Goal: Information Seeking & Learning: Check status

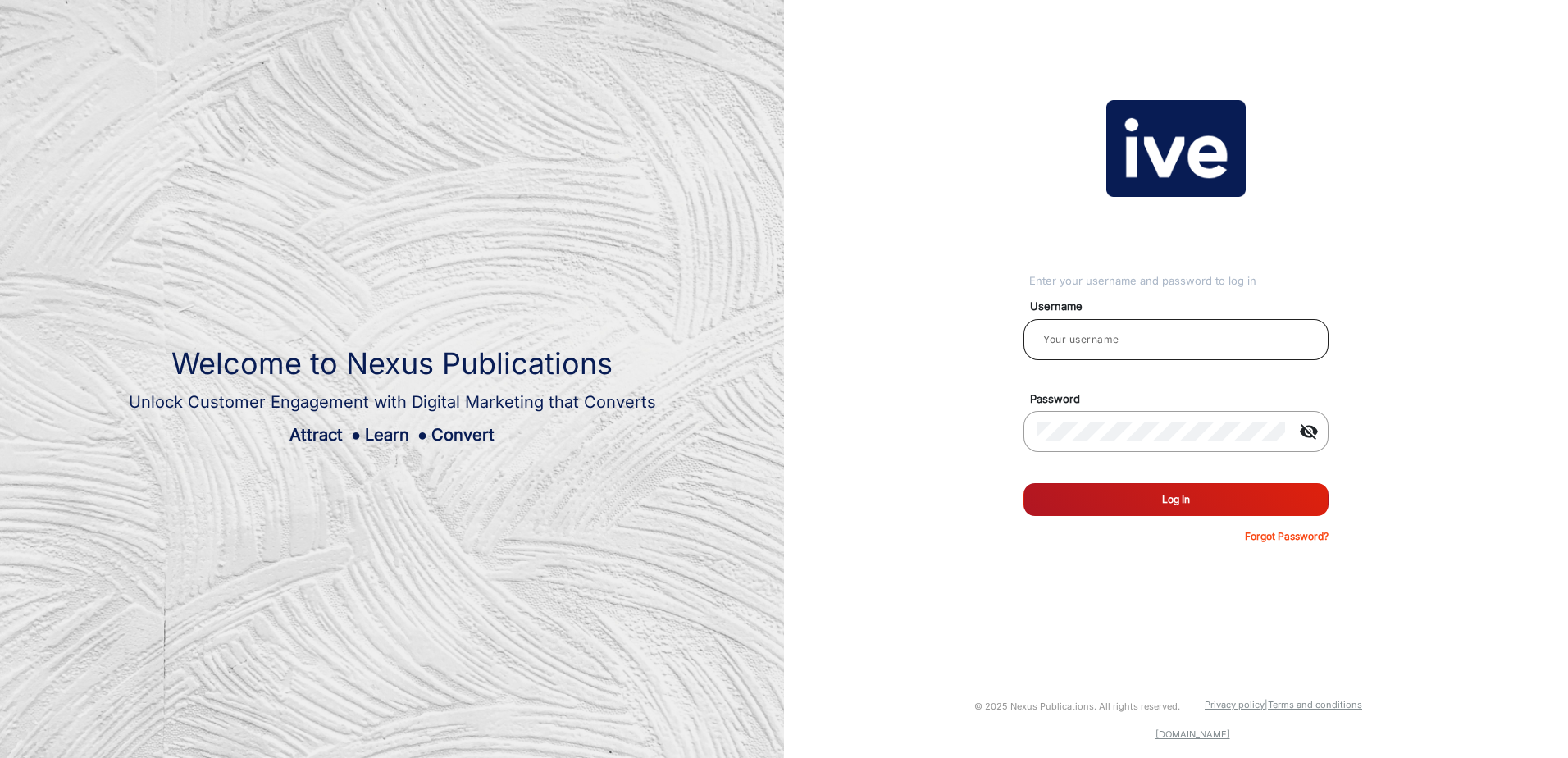
click at [1096, 346] on input "email" at bounding box center [1176, 339] width 278 height 20
drag, startPoint x: 1132, startPoint y: 349, endPoint x: 1040, endPoint y: 339, distance: 92.5
click at [1040, 339] on input "[PERSON_NAME].Tamvakis" at bounding box center [1176, 339] width 278 height 20
click at [1309, 435] on mat-icon "visibility_off" at bounding box center [1309, 431] width 39 height 20
click at [1172, 502] on button "Log In" at bounding box center [1176, 499] width 305 height 33
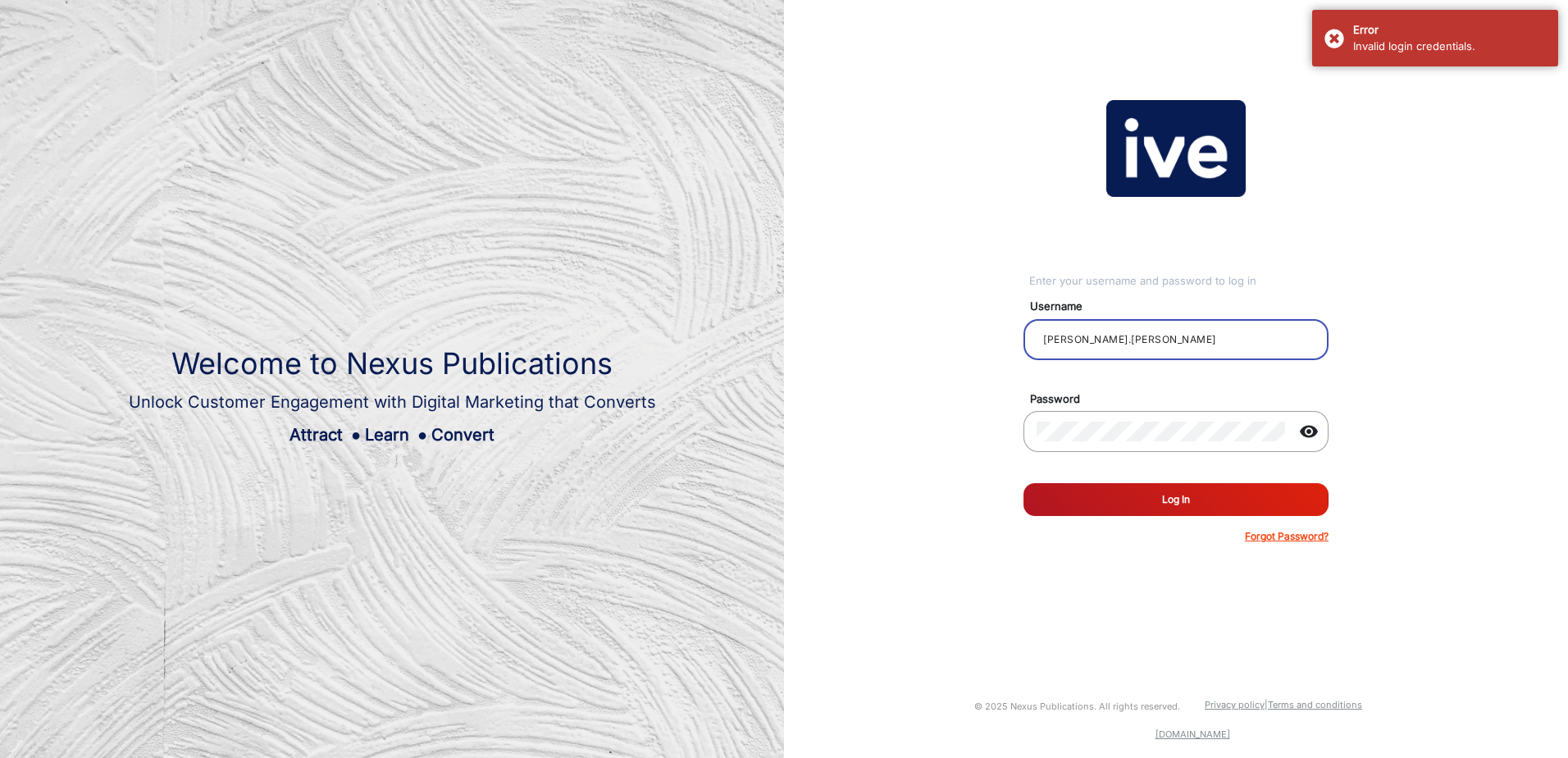
drag, startPoint x: 1166, startPoint y: 341, endPoint x: 1009, endPoint y: 338, distance: 157.0
click at [1009, 338] on div "Enter your username and password to log in Username [PERSON_NAME].[PERSON_NAME]…" at bounding box center [1176, 322] width 809 height 643
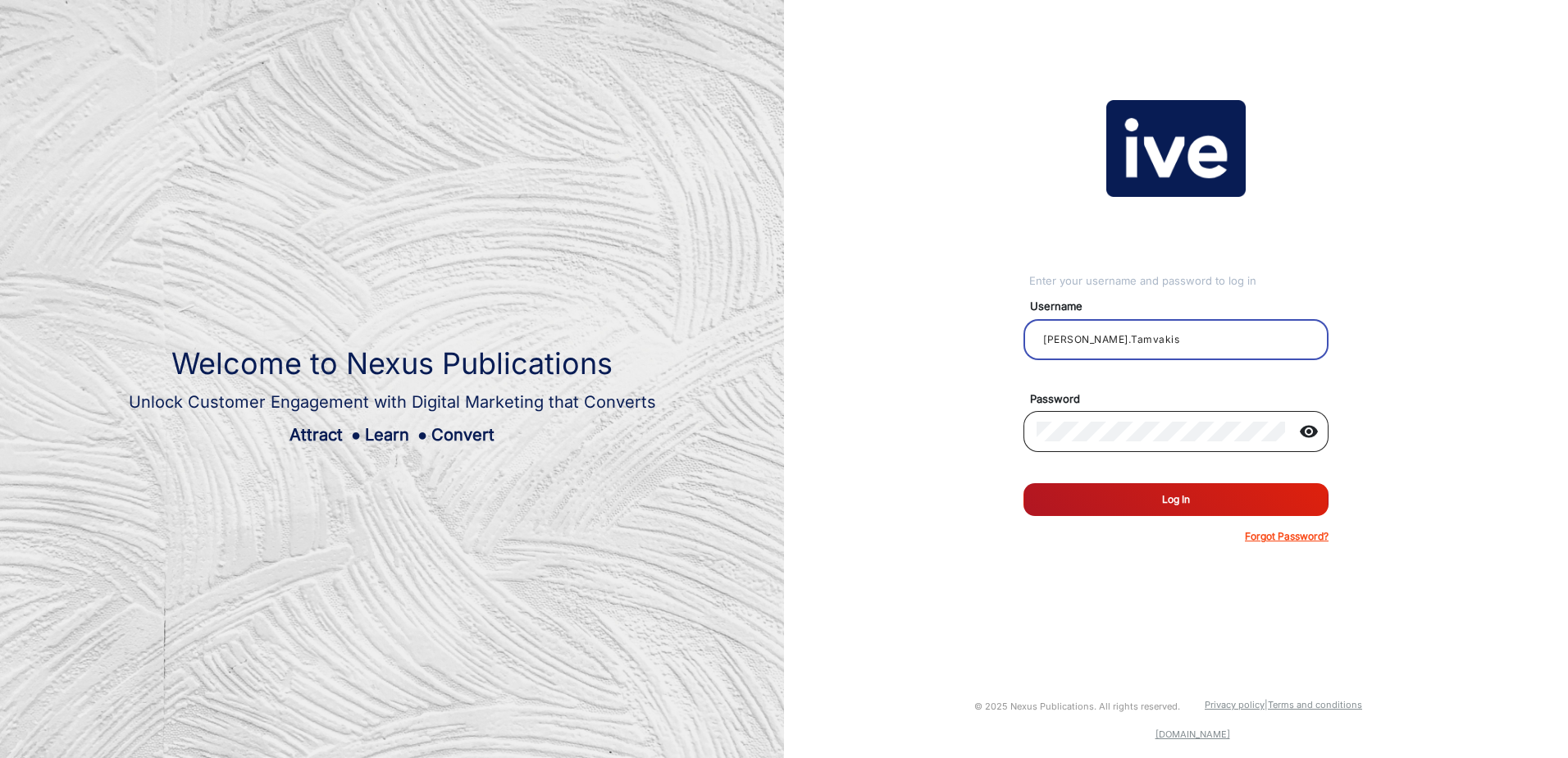
type input "[PERSON_NAME].Tamvakis"
click at [1165, 496] on button "Log In" at bounding box center [1176, 499] width 305 height 33
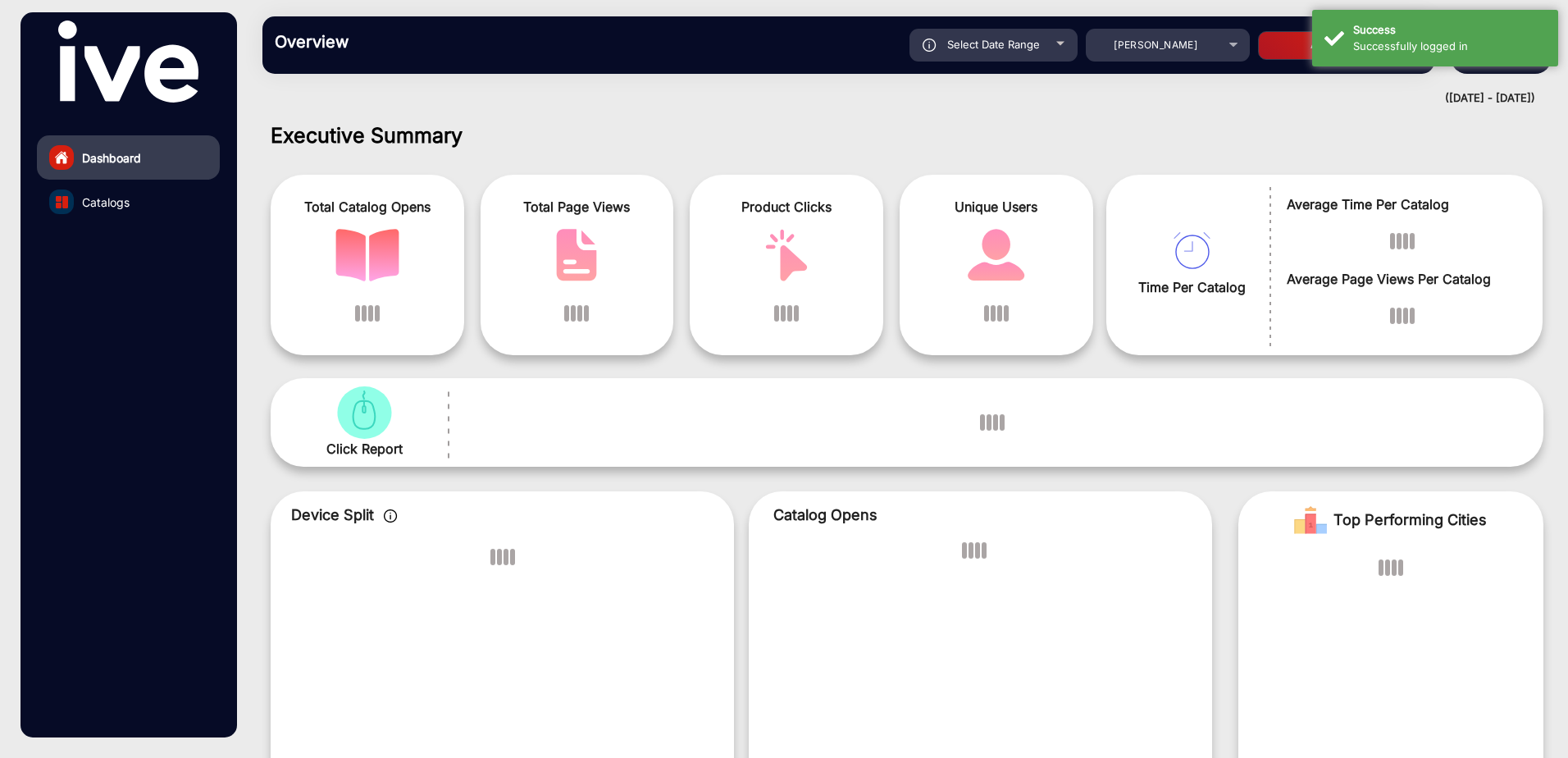
scroll to position [12, 0]
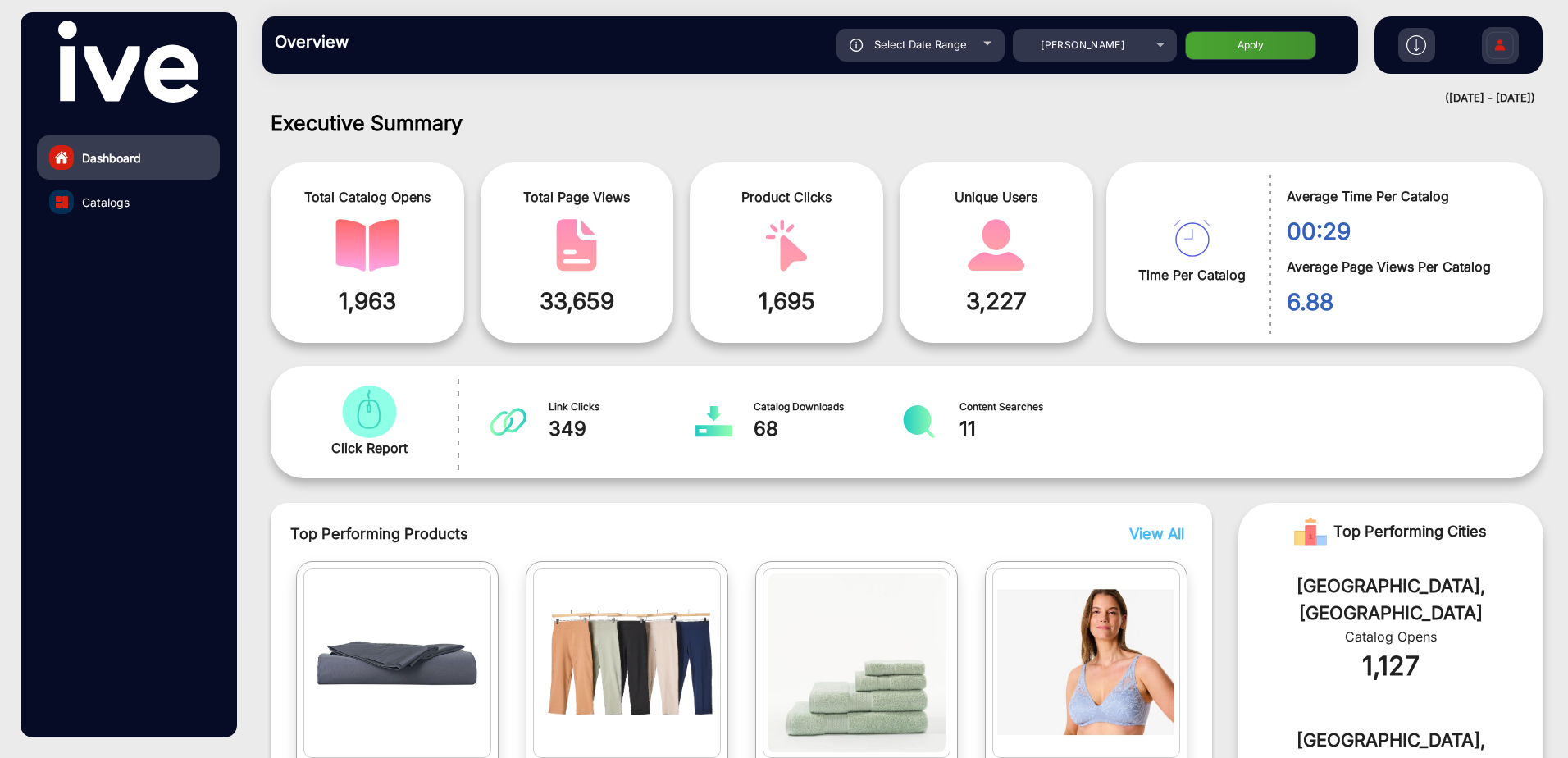
click at [885, 50] on span "Select Date Range" at bounding box center [920, 43] width 93 height 13
type input "[DATE]"
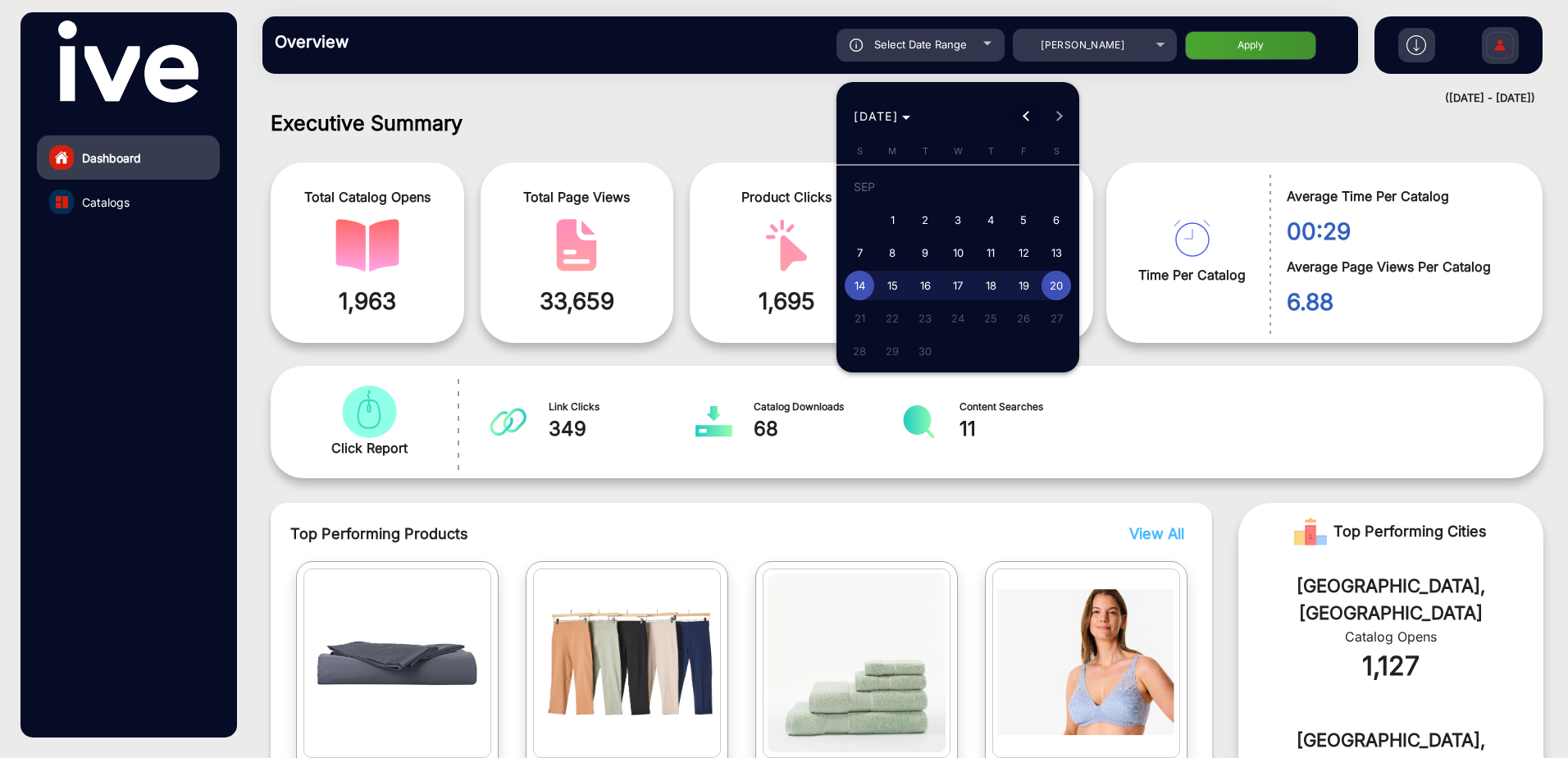
click at [1031, 115] on button "Previous month" at bounding box center [1026, 116] width 33 height 33
click at [1031, 115] on button "Previous month" at bounding box center [1026, 116] width 33 height 33
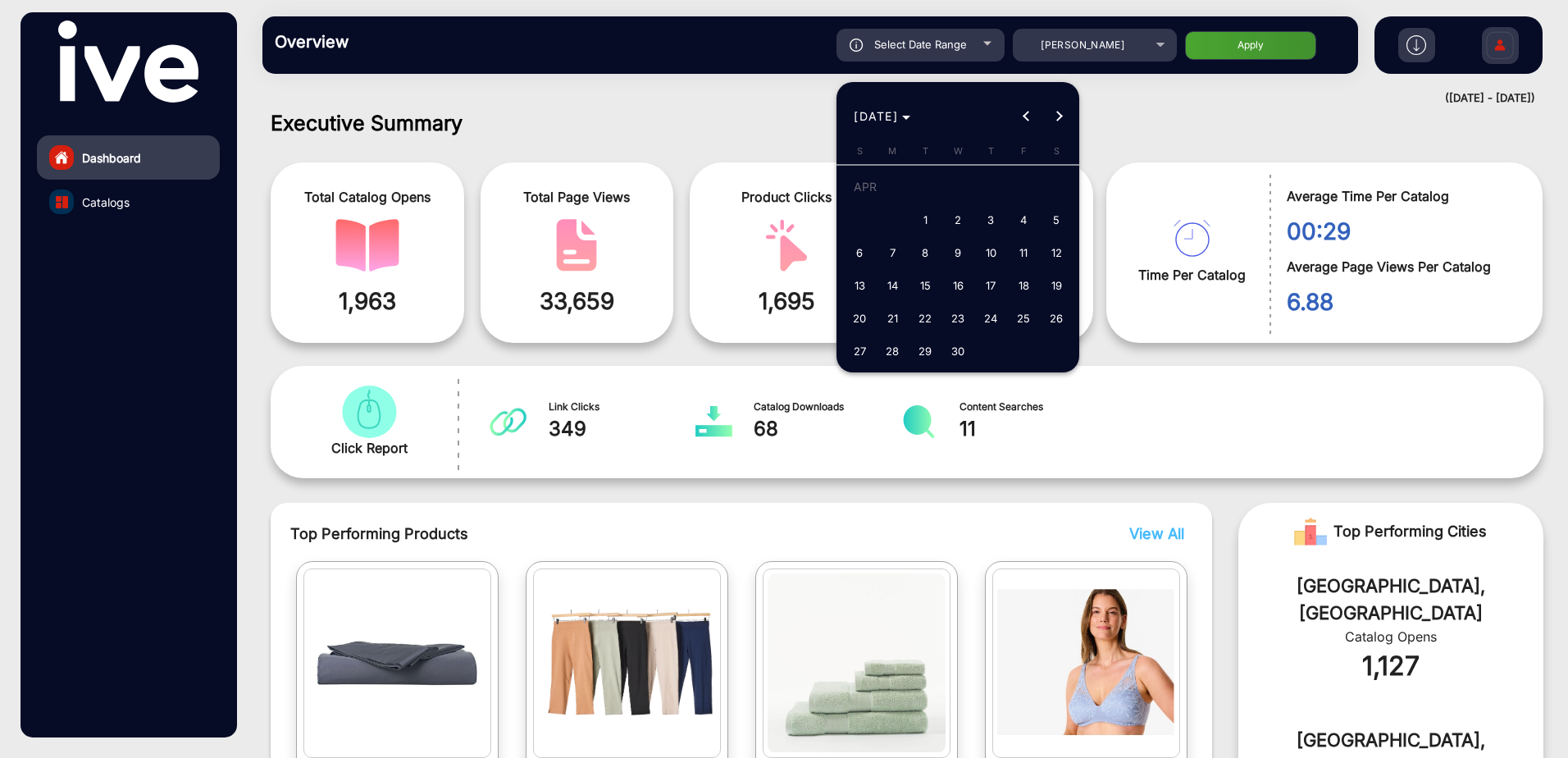
click at [861, 350] on span "27" at bounding box center [859, 351] width 30 height 30
type input "[DATE]"
click at [1056, 118] on button "Next month" at bounding box center [1059, 116] width 33 height 33
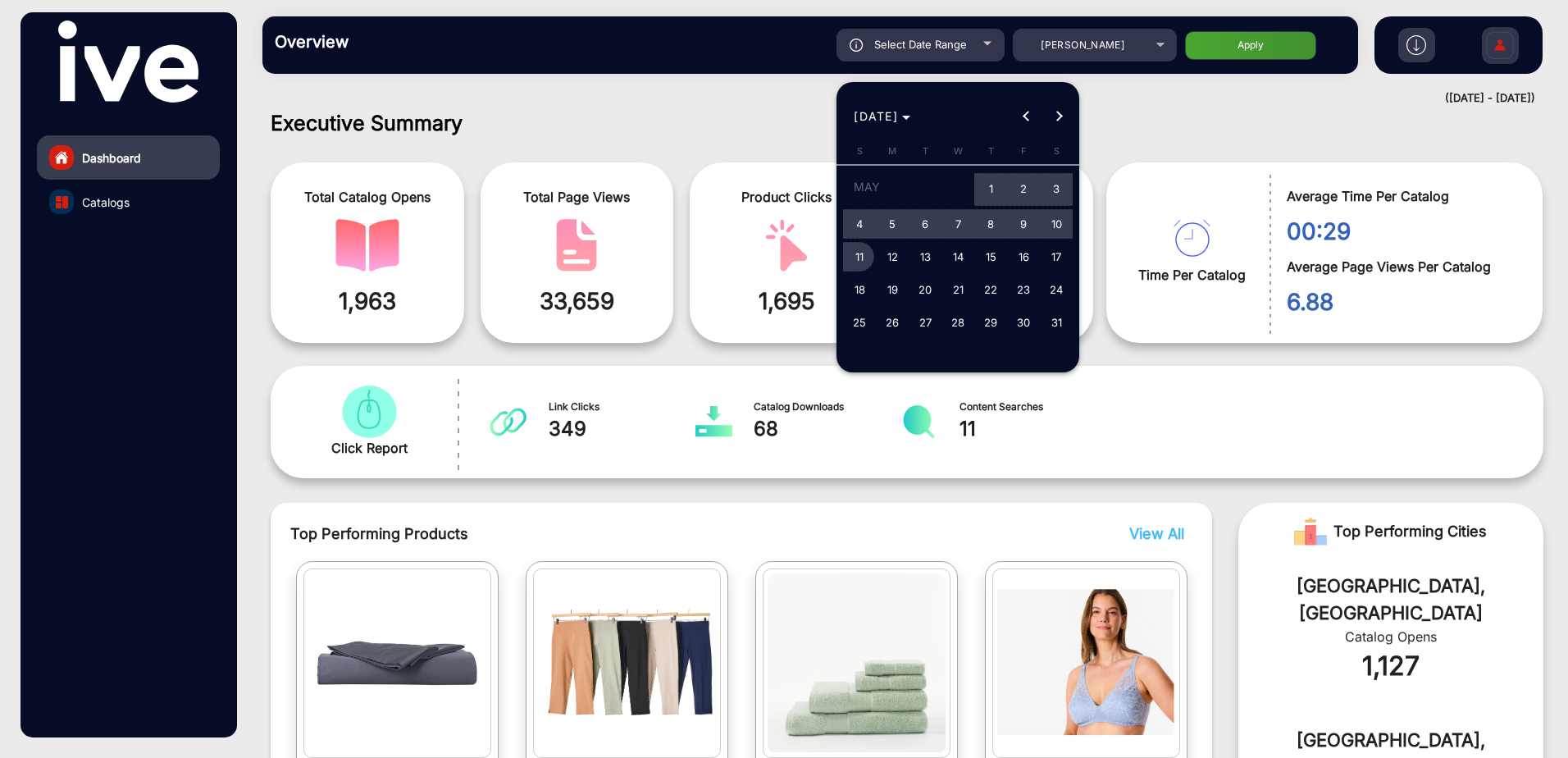
click at [865, 259] on span "11" at bounding box center [859, 256] width 30 height 30
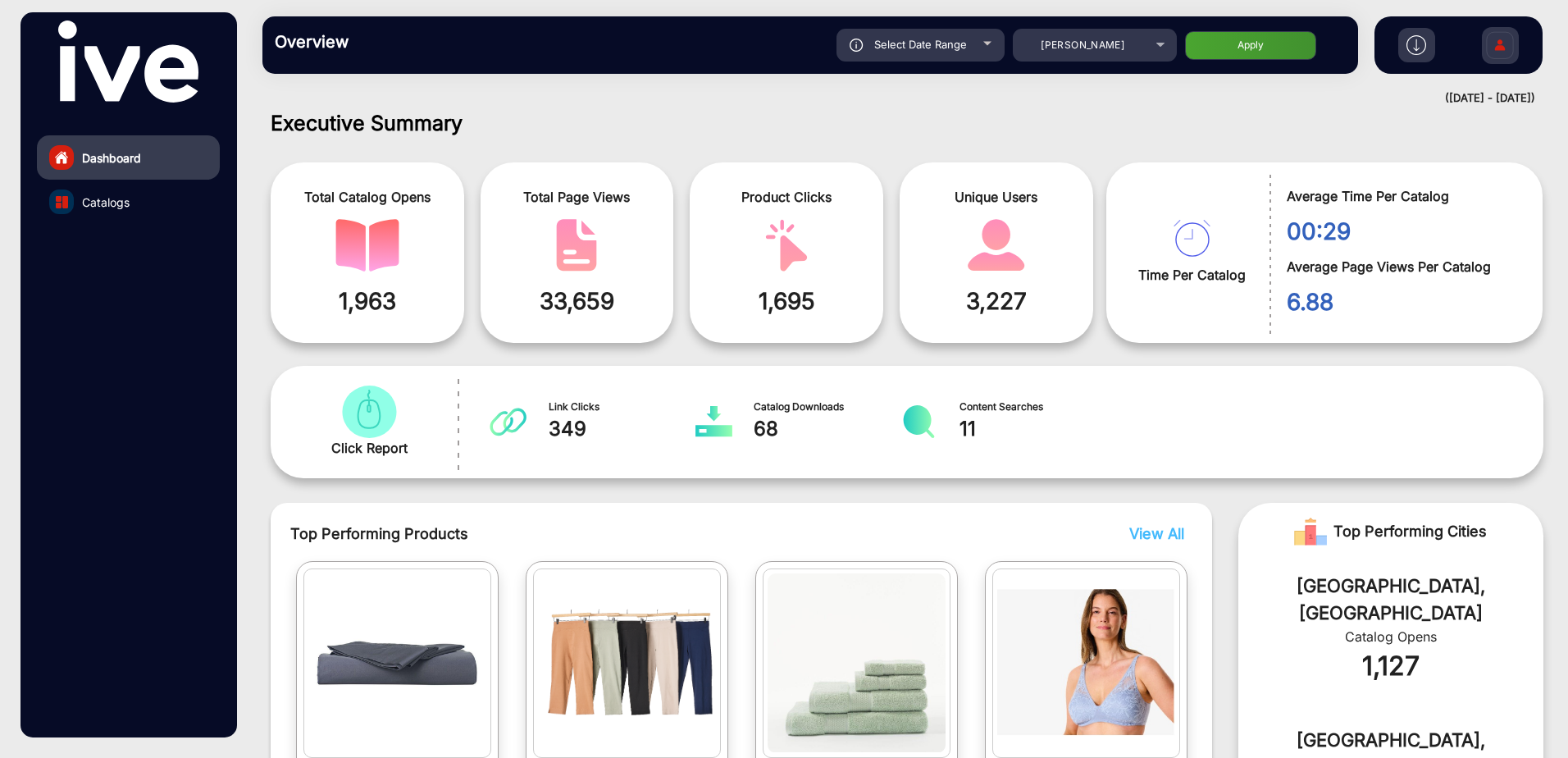
type input "[DATE]"
click at [1250, 46] on button "Apply" at bounding box center [1250, 46] width 132 height 29
type input "[DATE]"
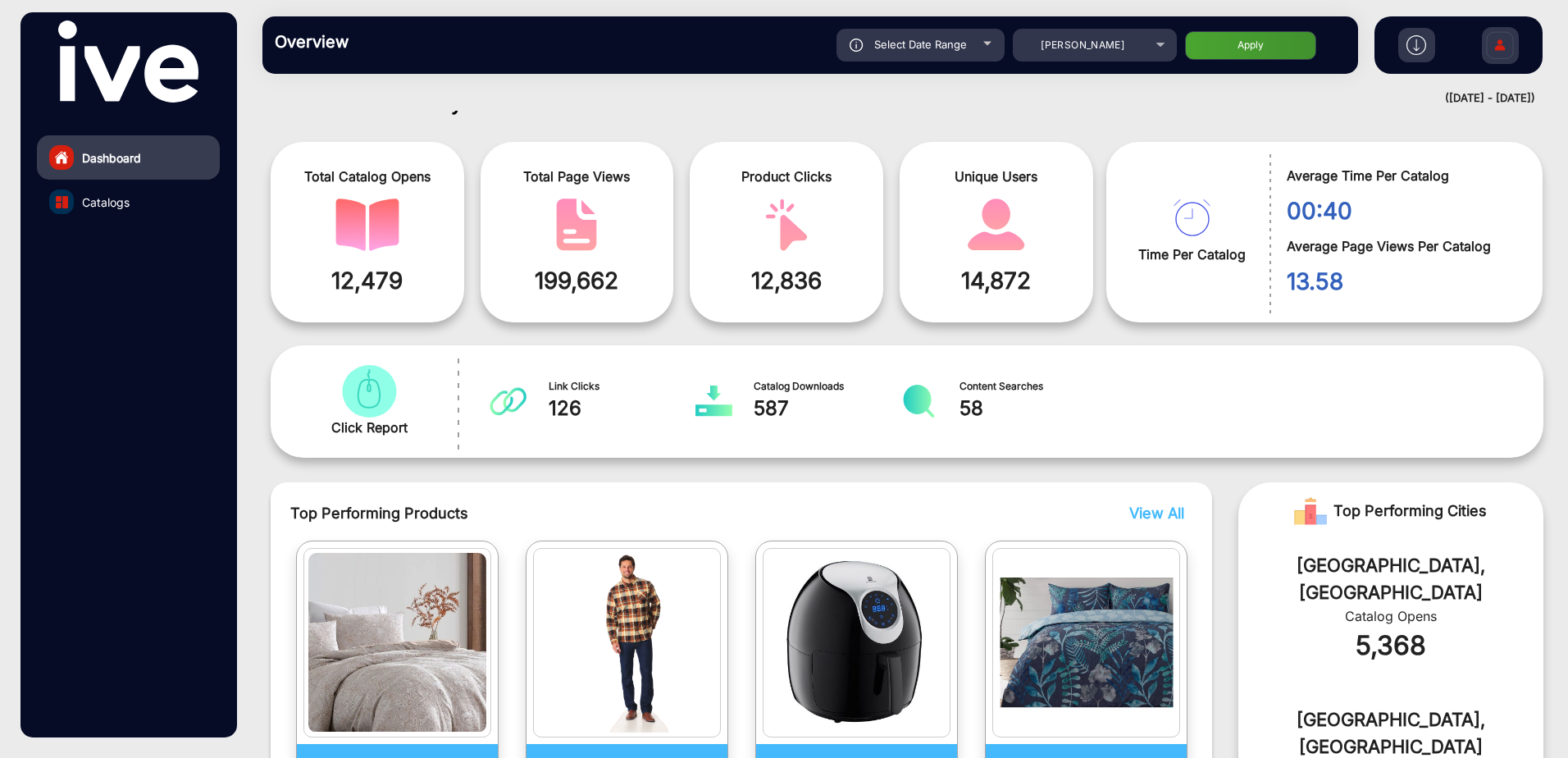
scroll to position [0, 0]
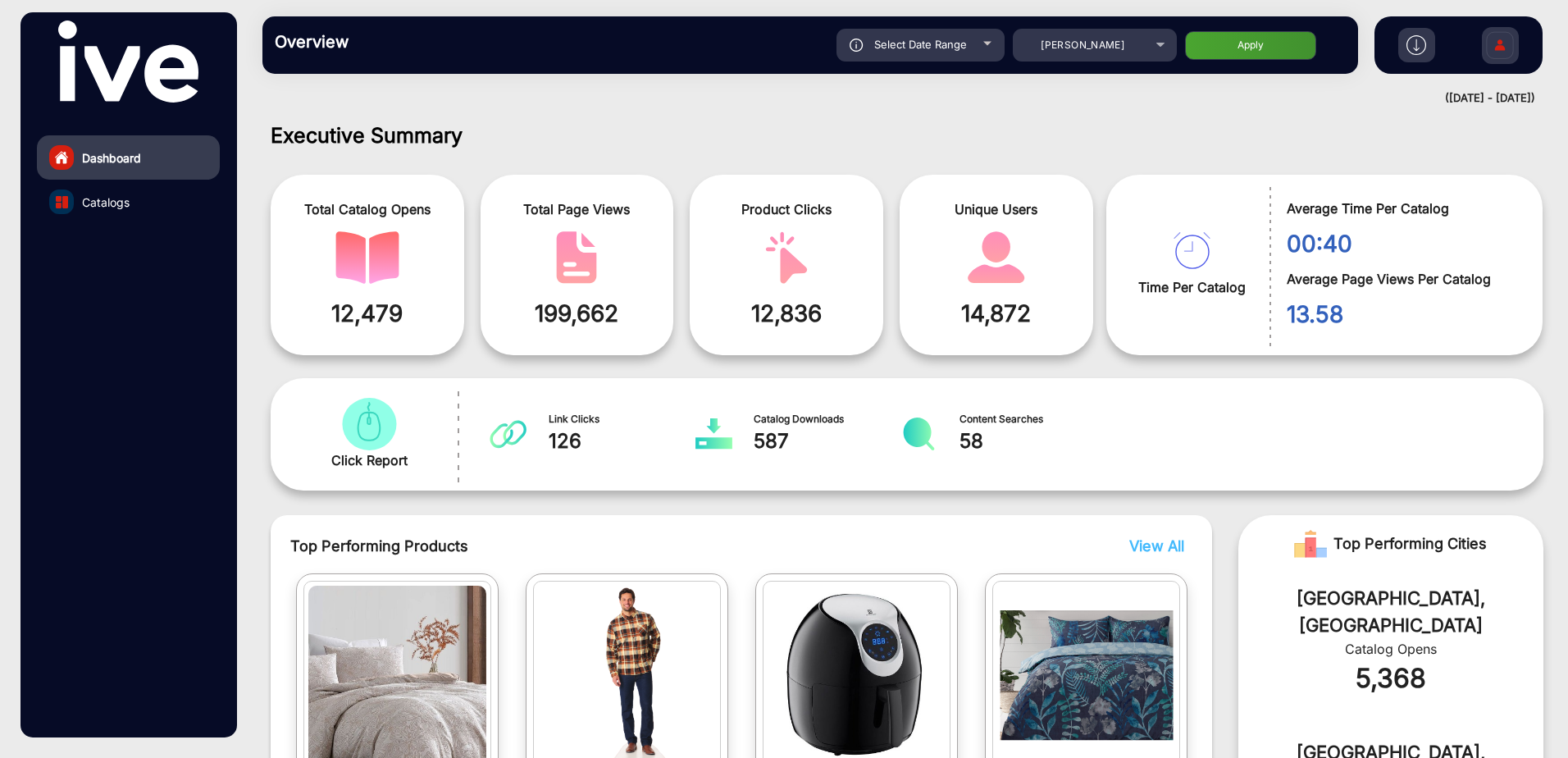
click at [191, 207] on link "Catalogs" at bounding box center [127, 202] width 183 height 44
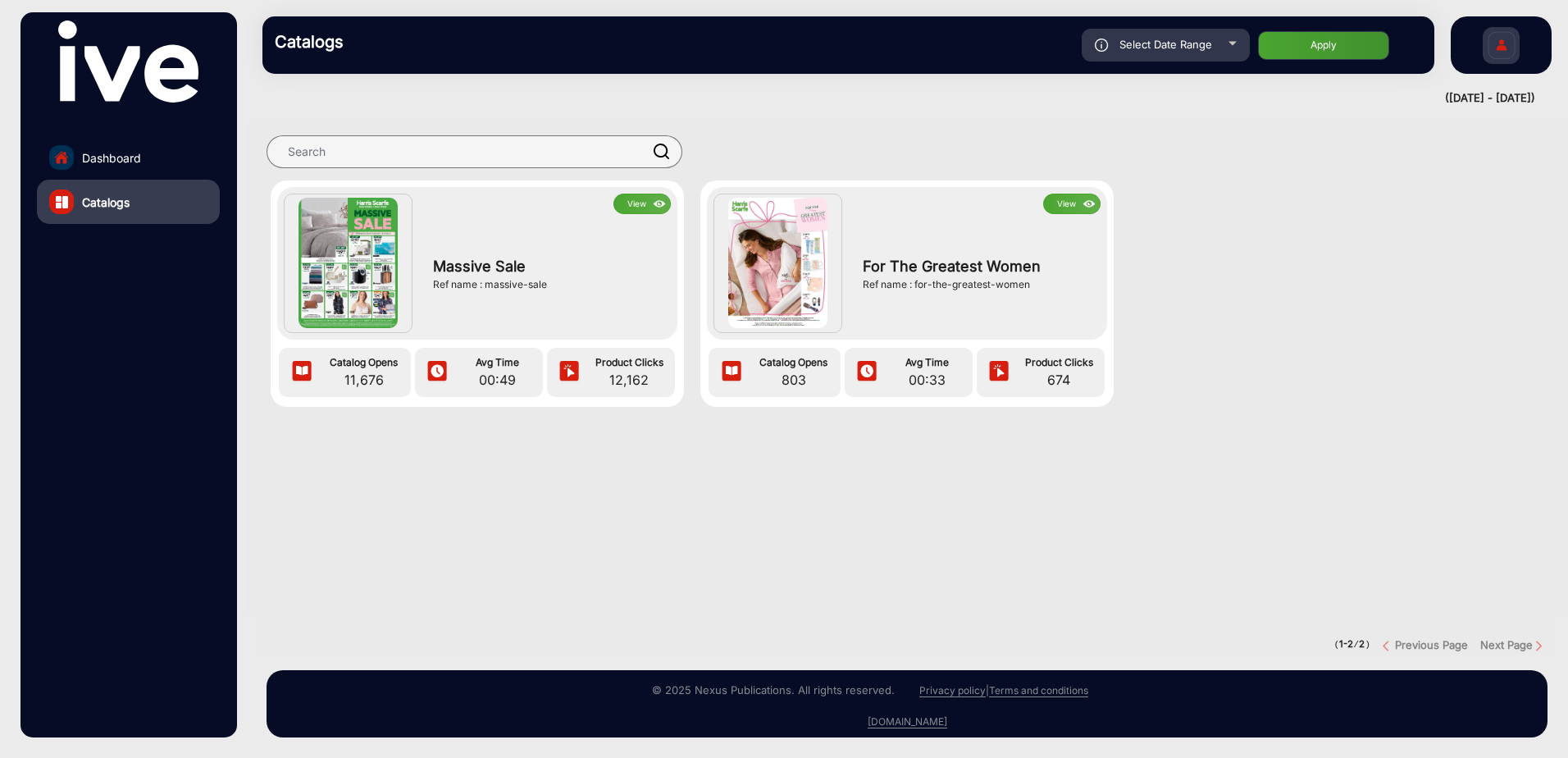
click at [798, 254] on img at bounding box center [778, 263] width 99 height 131
click at [1066, 203] on button "View" at bounding box center [1072, 204] width 58 height 20
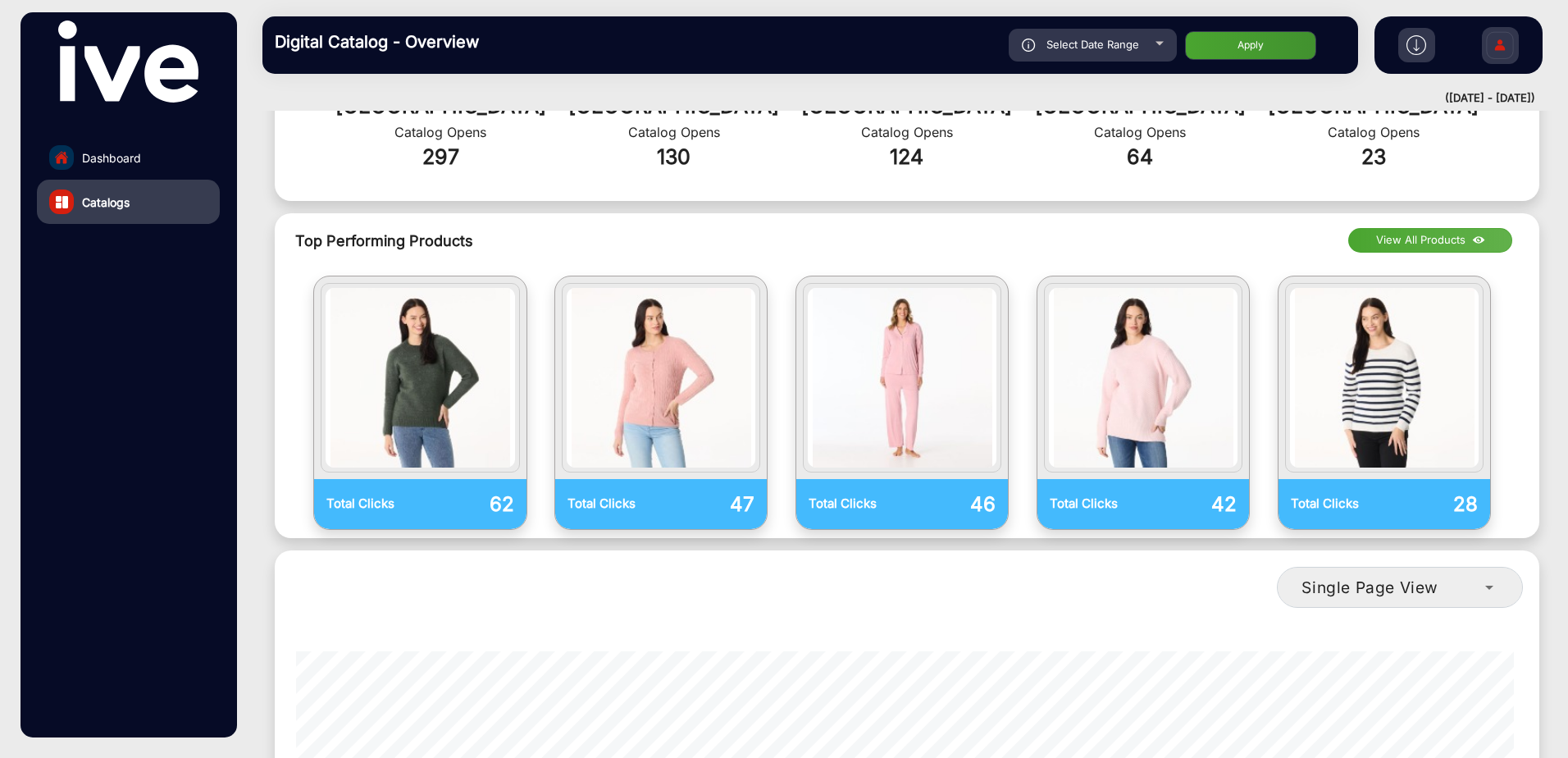
scroll to position [820, 0]
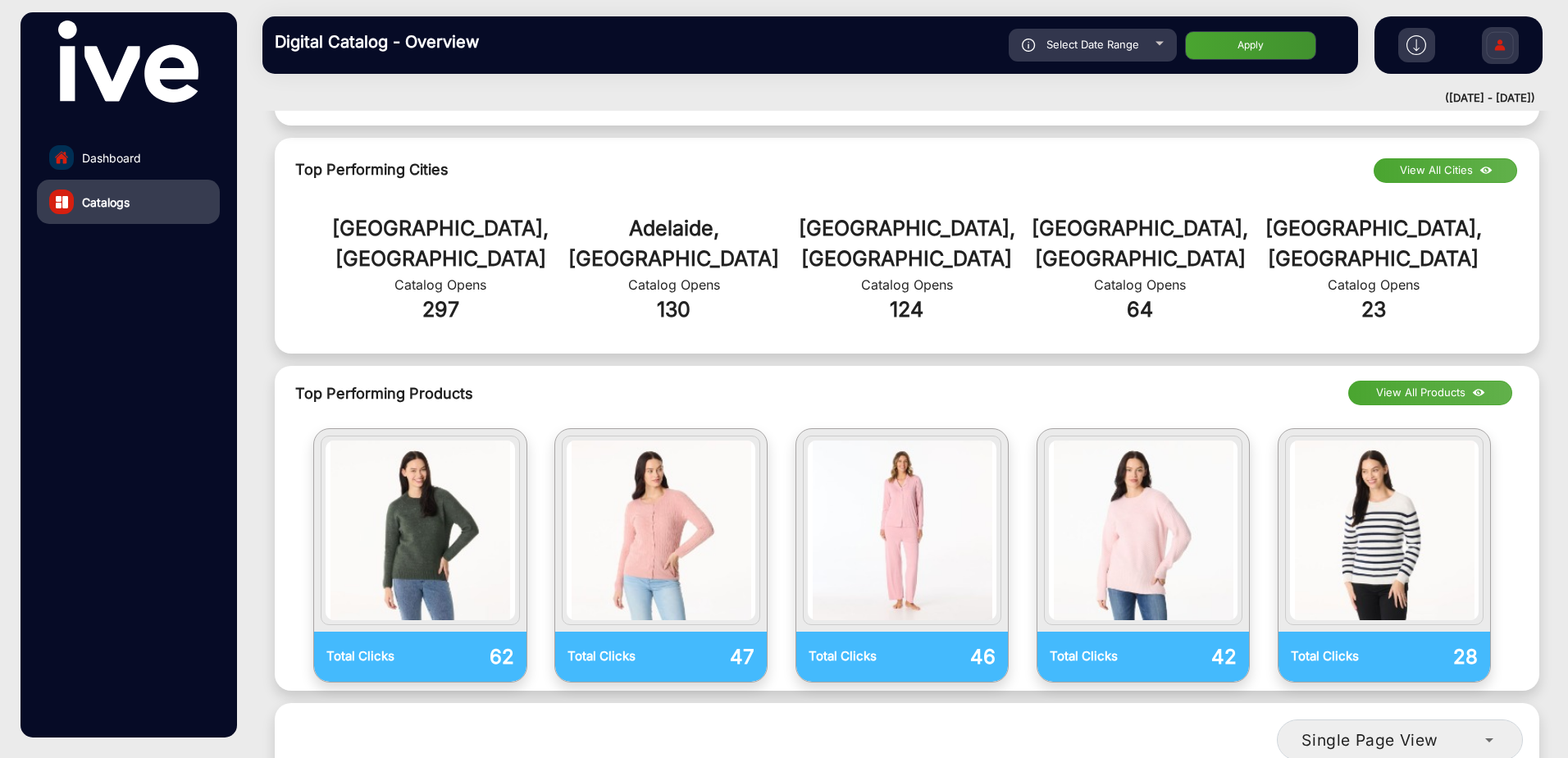
click at [1444, 380] on button "View All Products" at bounding box center [1430, 392] width 164 height 25
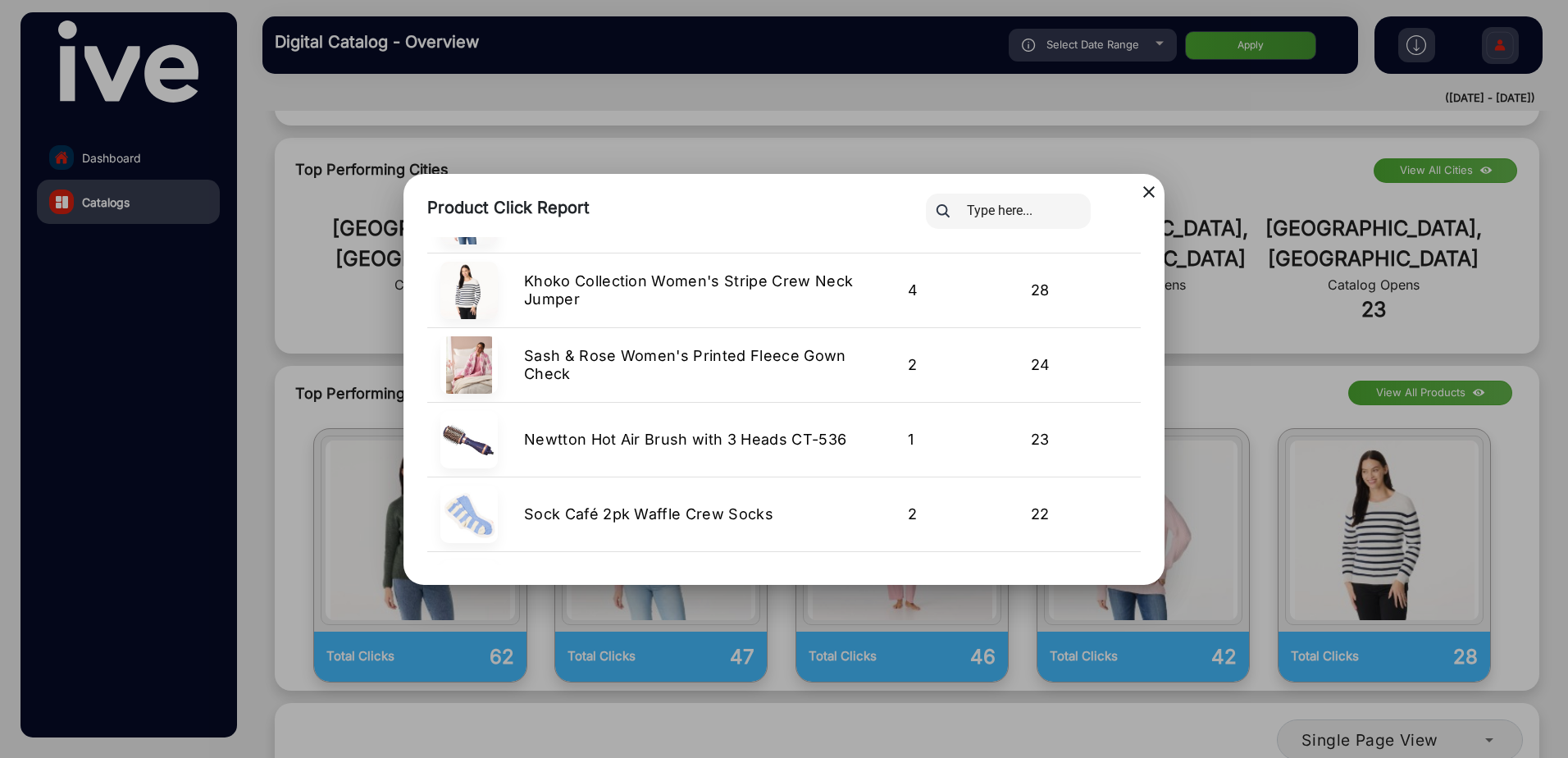
scroll to position [0, 0]
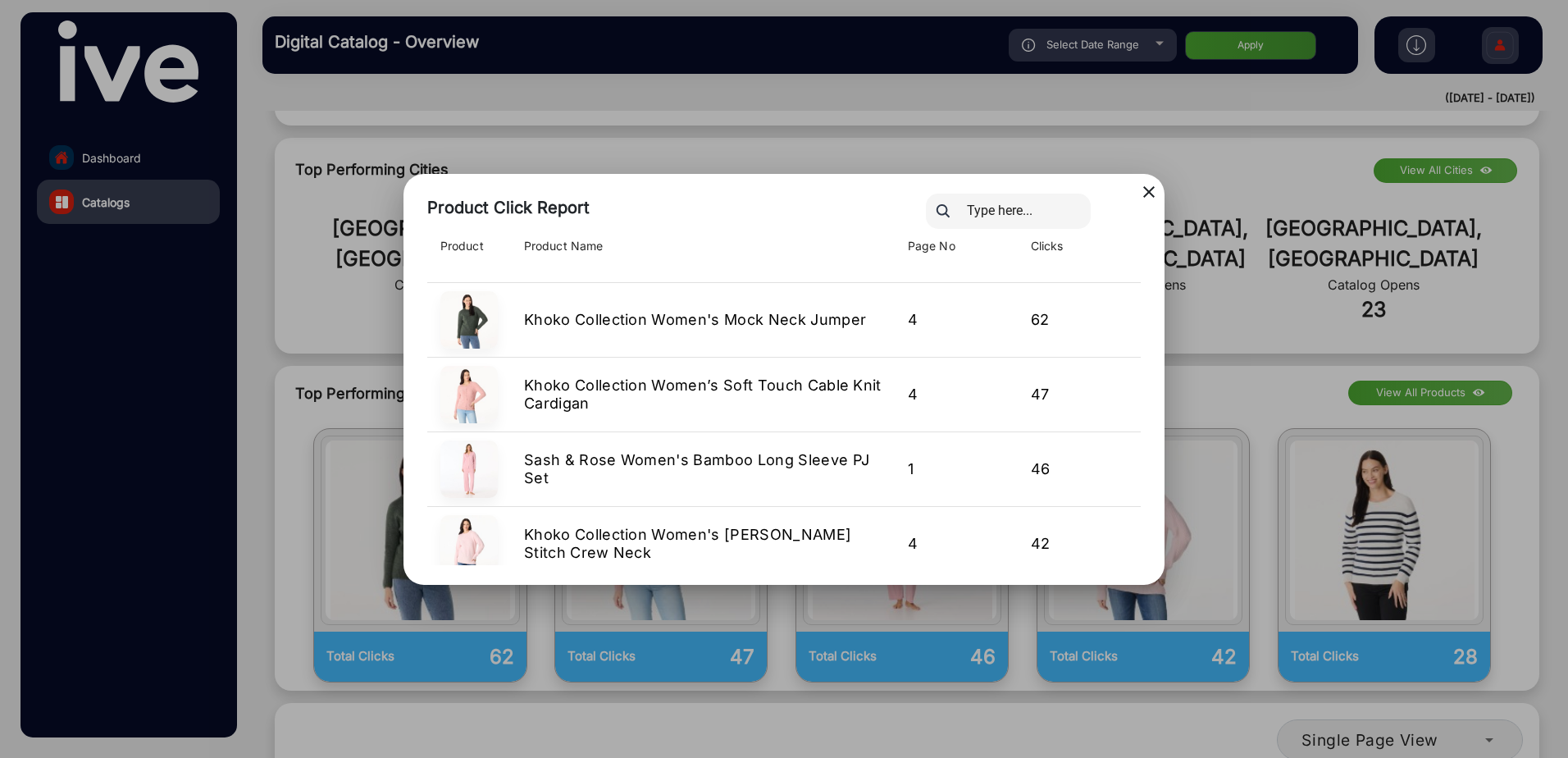
click at [1271, 306] on div at bounding box center [784, 379] width 1568 height 758
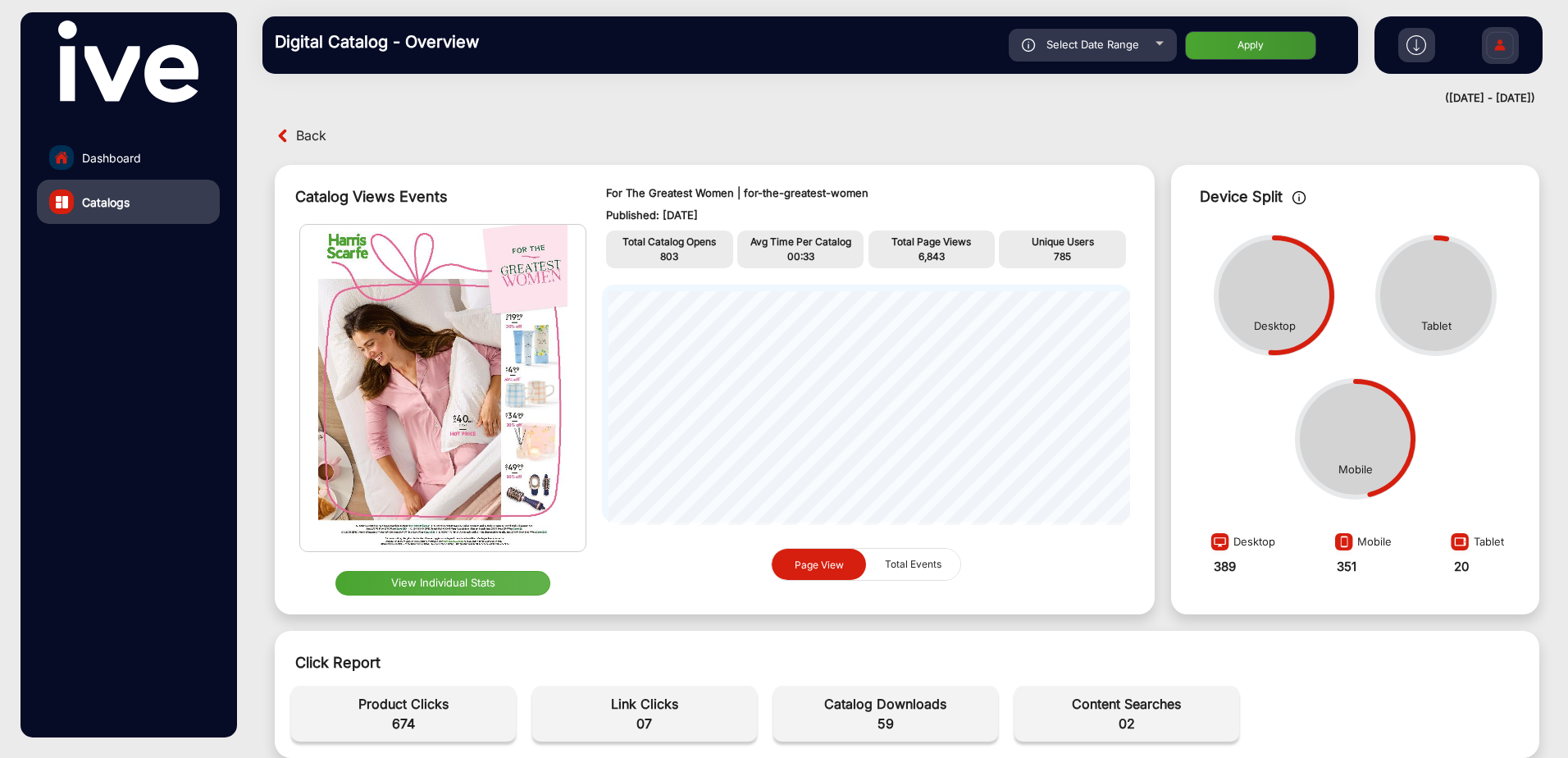
click at [447, 584] on button "View Individual Stats" at bounding box center [443, 582] width 216 height 25
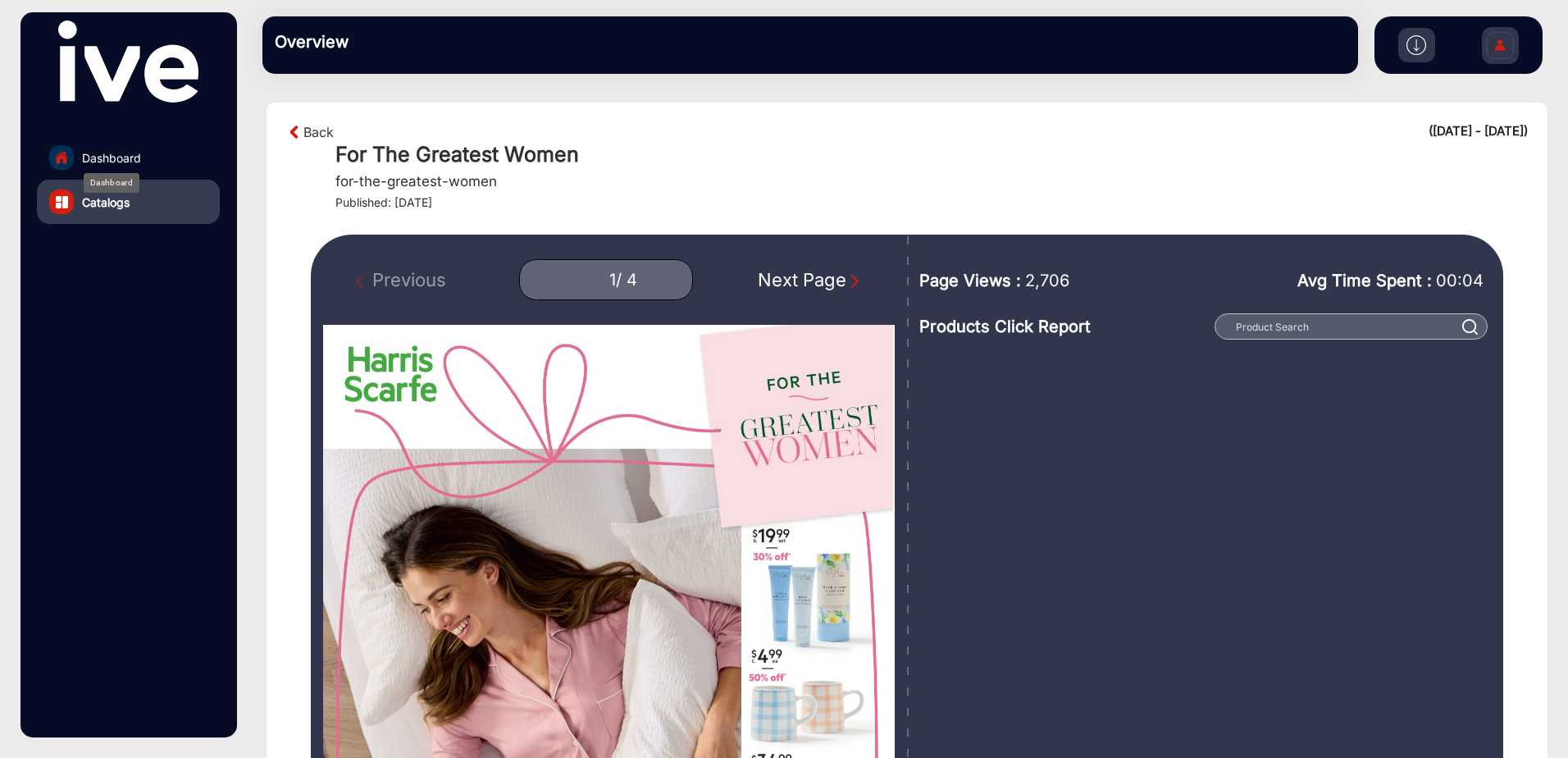
click at [115, 160] on span "Dashboard" at bounding box center [112, 158] width 59 height 17
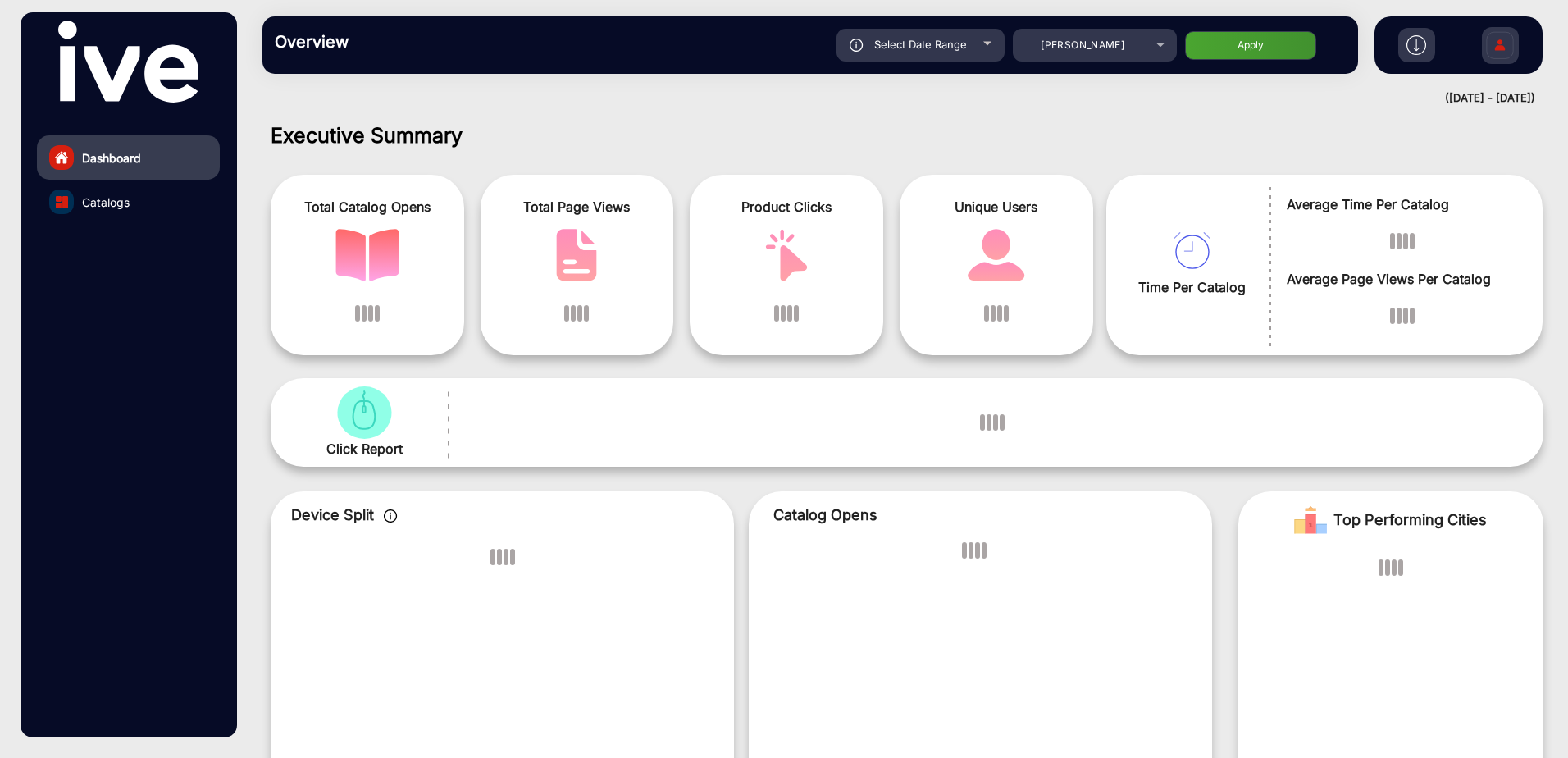
scroll to position [12, 0]
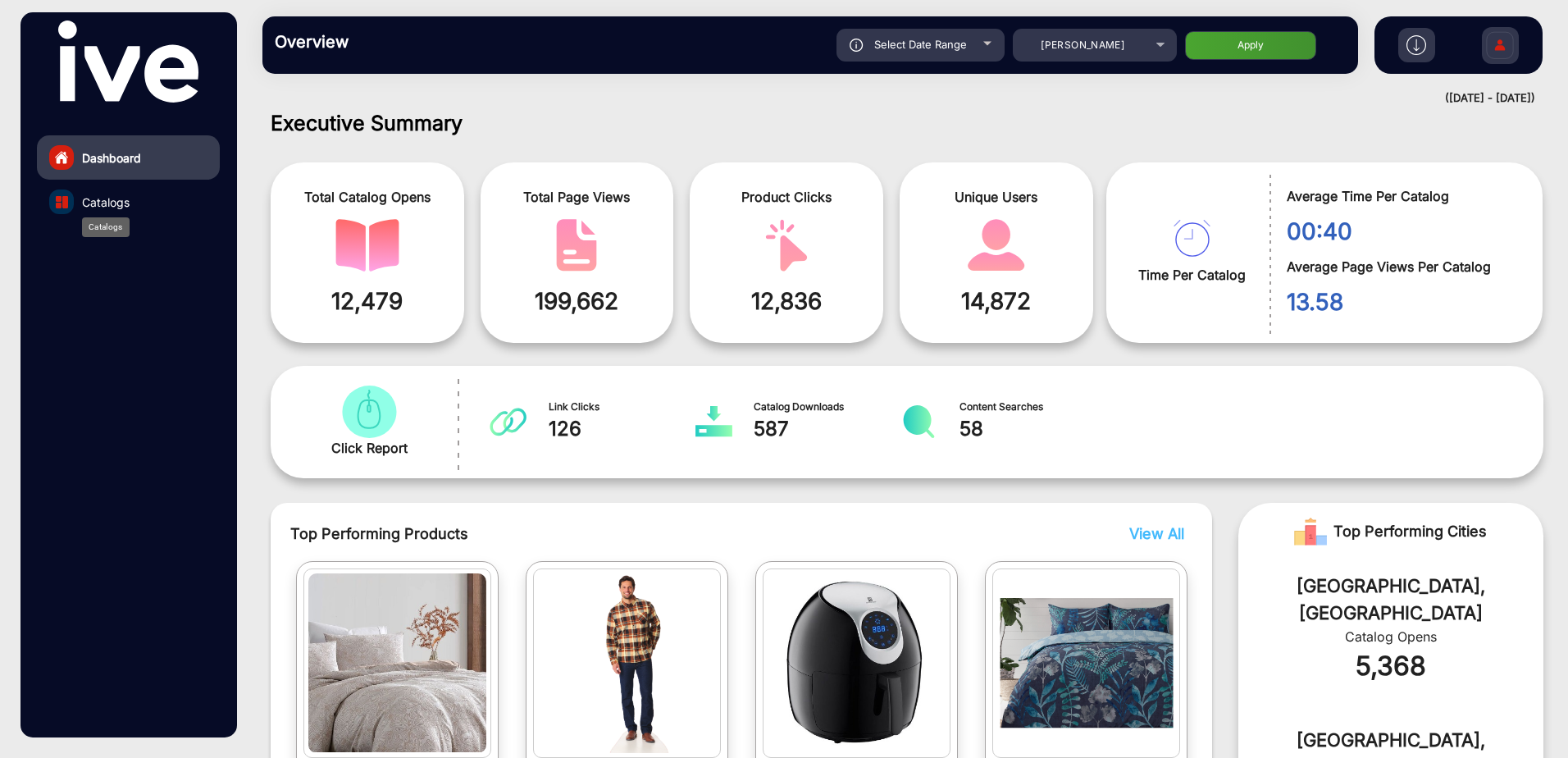
click at [104, 208] on span "Catalogs" at bounding box center [106, 202] width 48 height 17
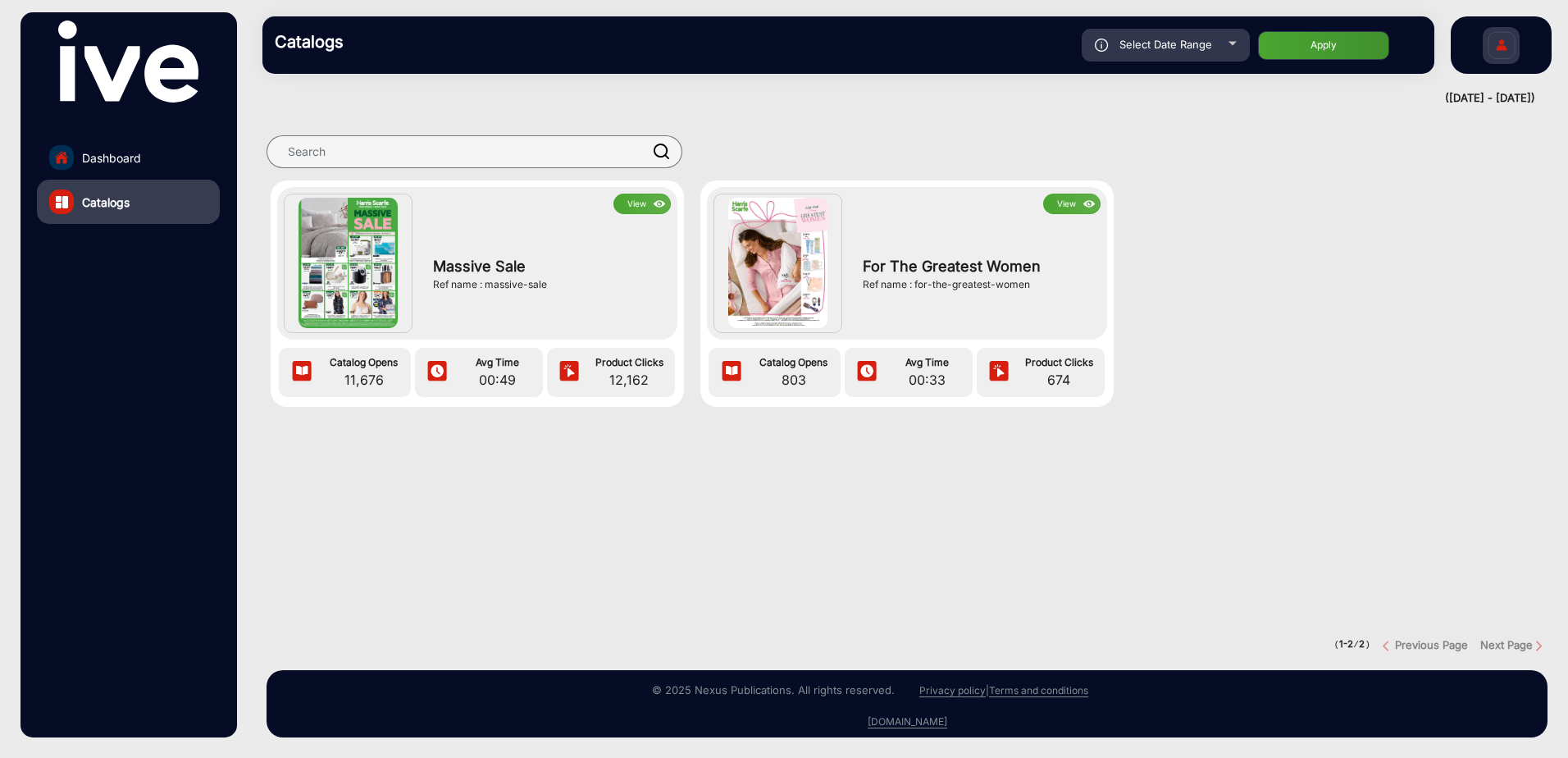
click at [908, 306] on div "For The Greatest Women Ref name : for-the-greatest-women" at bounding box center [978, 273] width 246 height 119
click at [790, 247] on img at bounding box center [778, 263] width 99 height 131
click at [1082, 199] on img at bounding box center [1089, 204] width 19 height 18
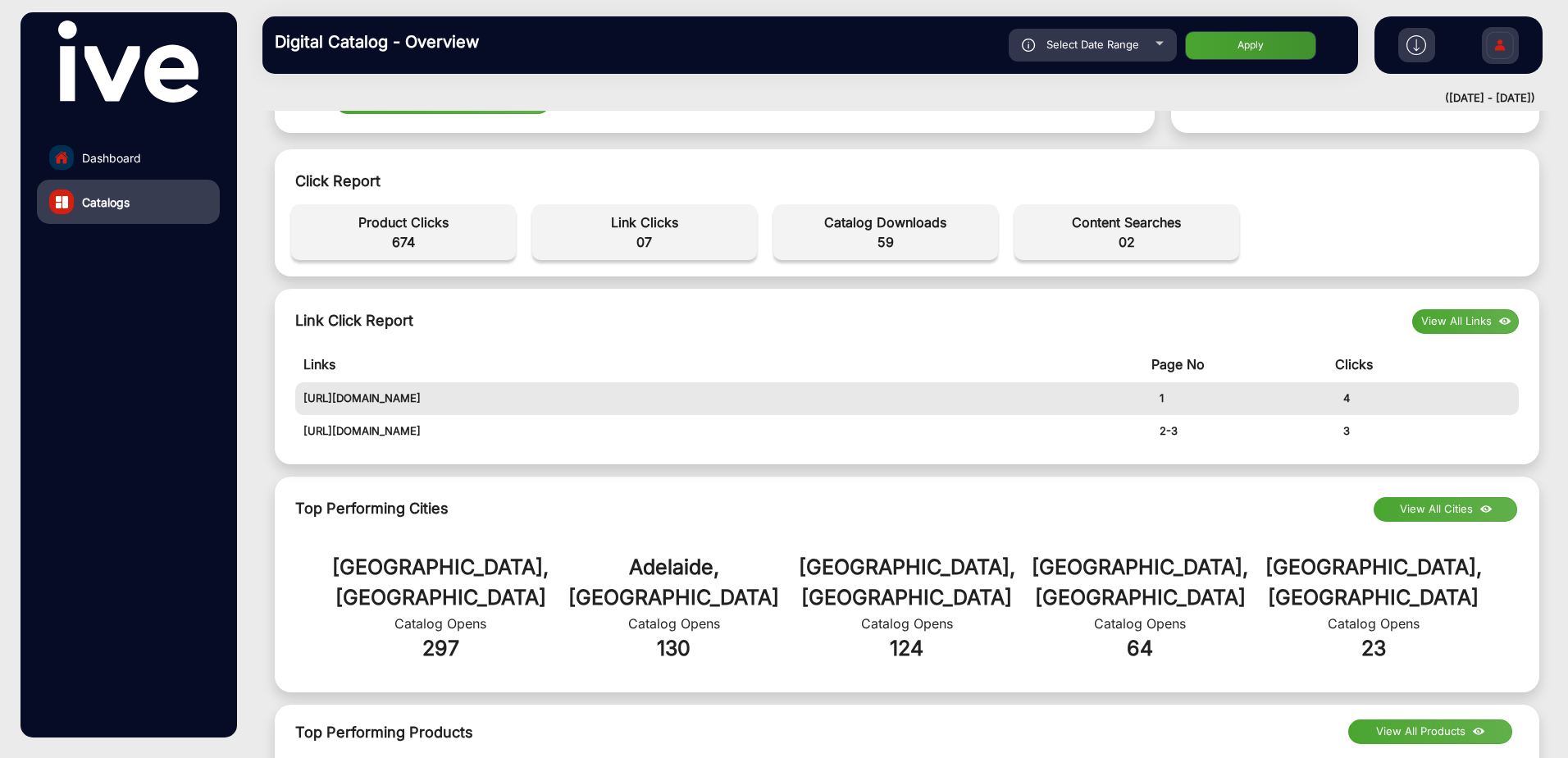
scroll to position [492, 0]
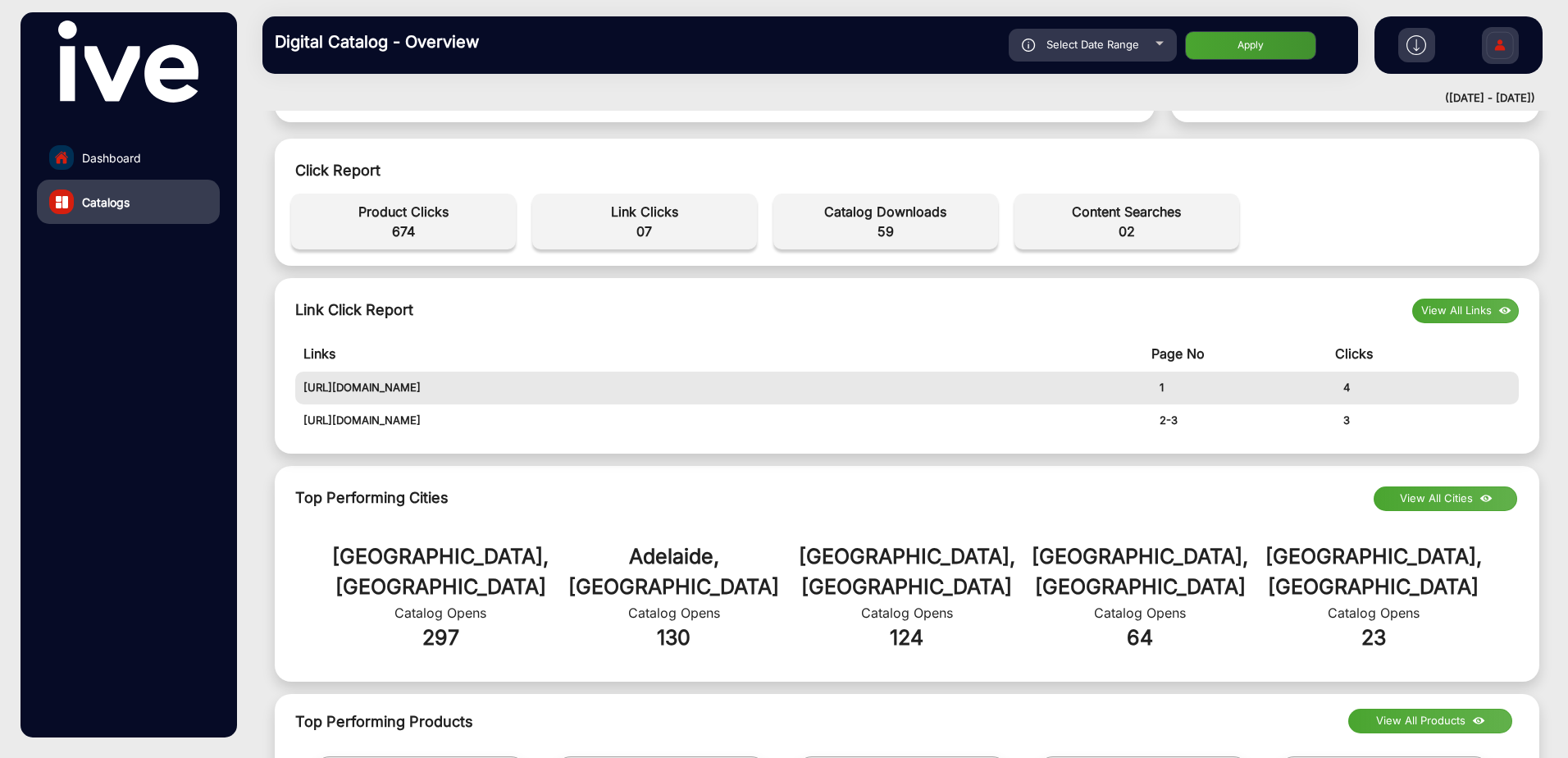
click at [1459, 314] on button "View All Links" at bounding box center [1466, 311] width 107 height 25
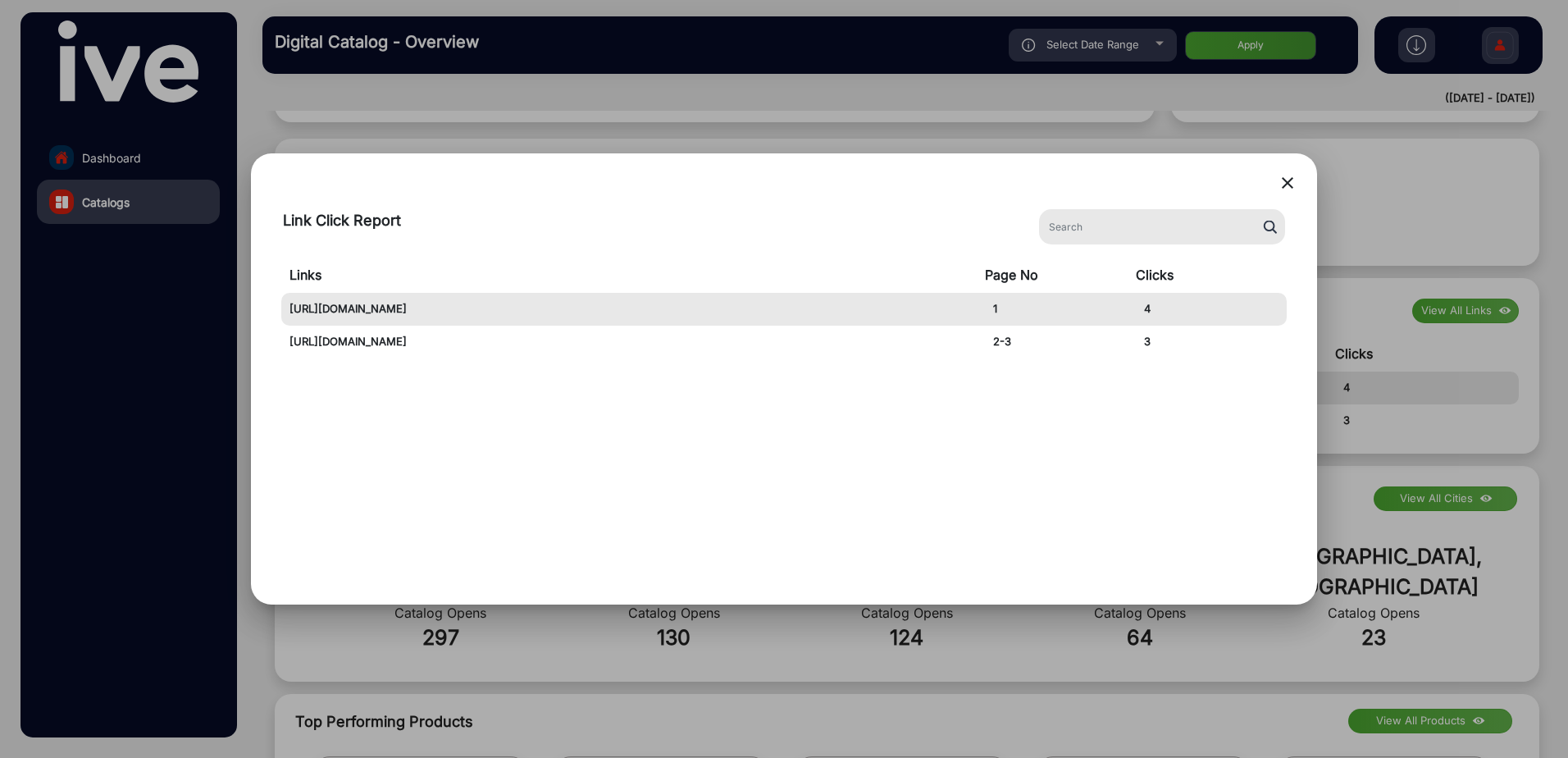
click at [1287, 188] on mat-icon "close" at bounding box center [1287, 182] width 20 height 20
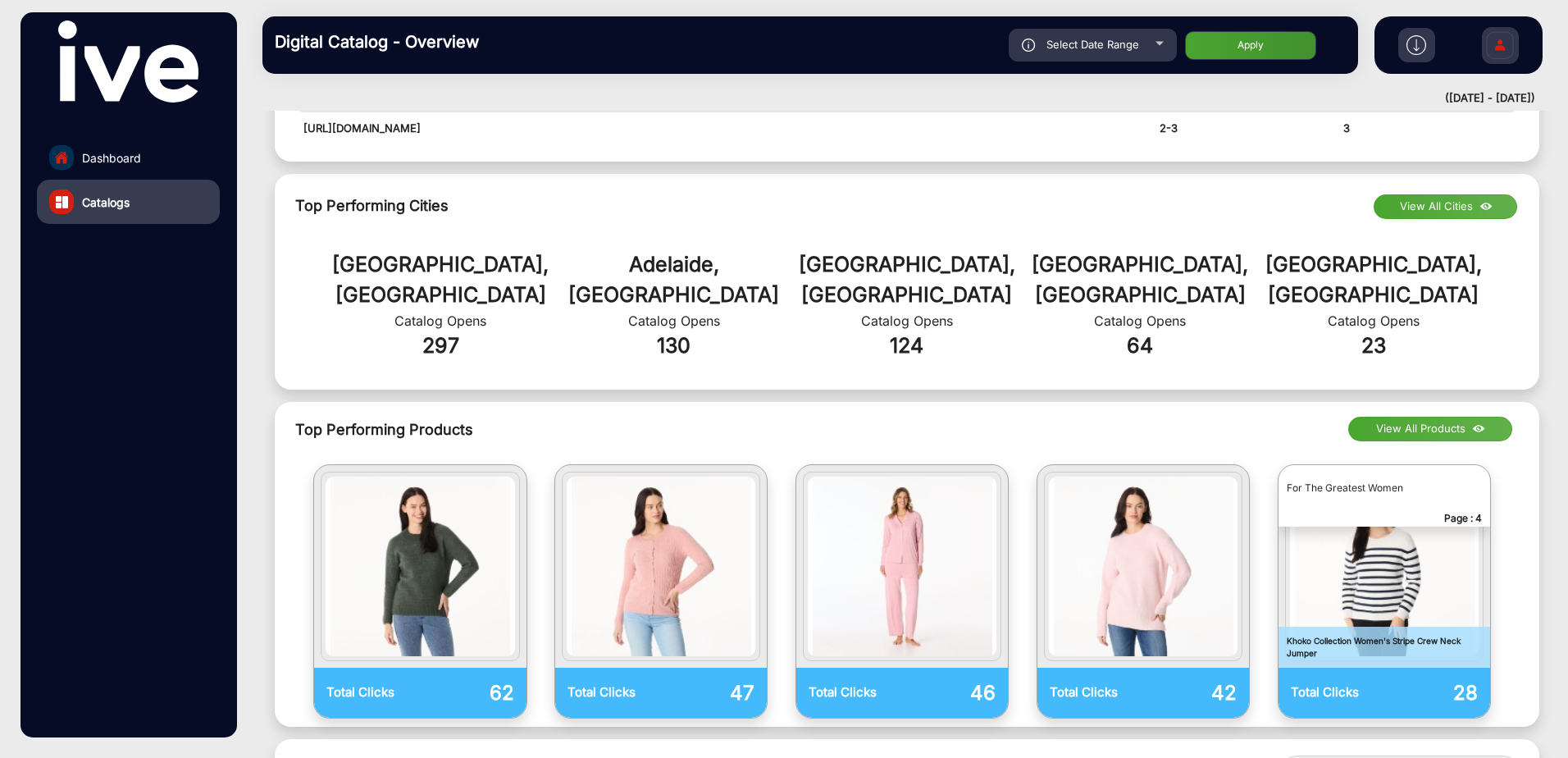
scroll to position [902, 0]
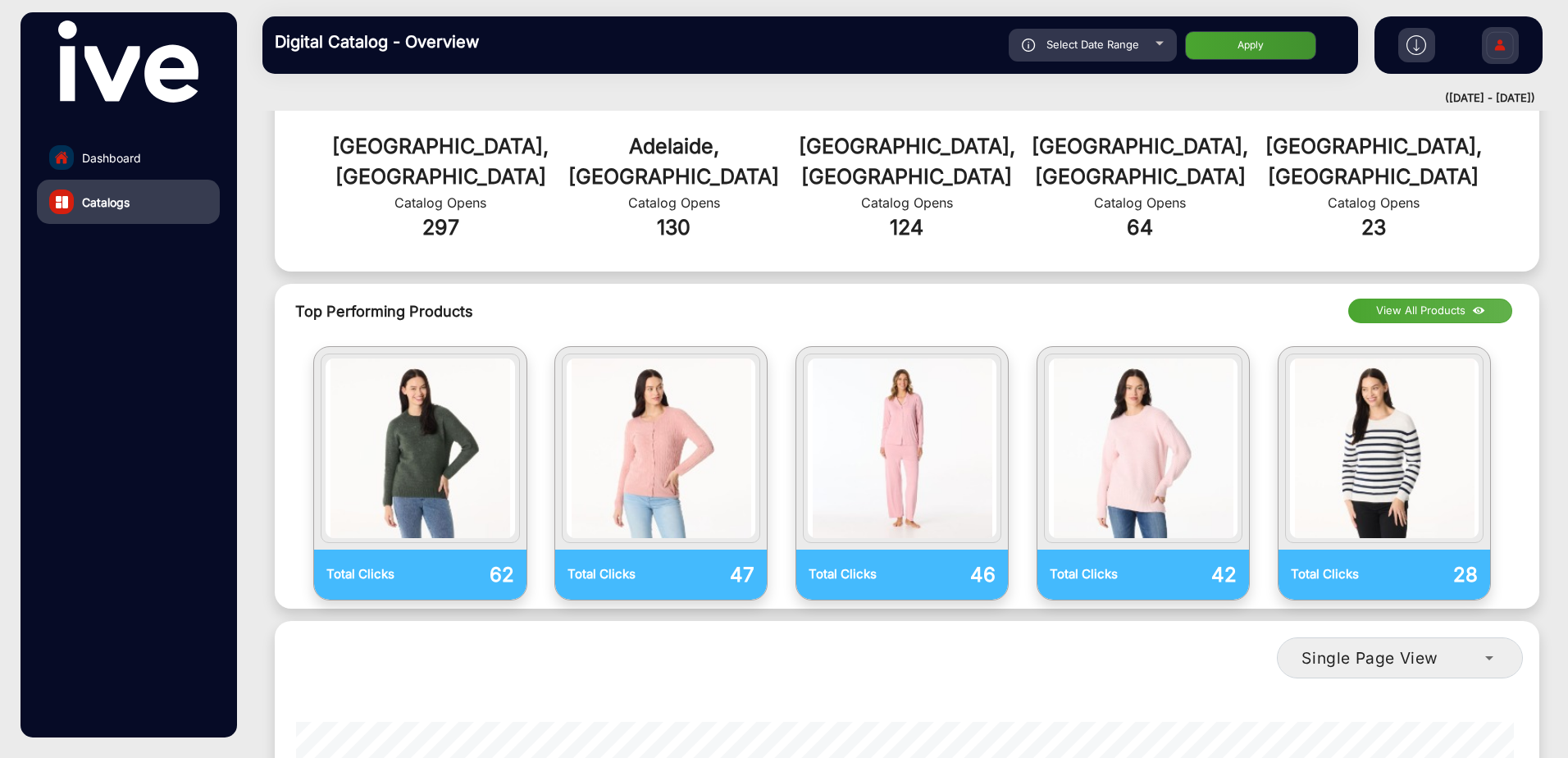
click at [1408, 299] on button "View All Products" at bounding box center [1430, 311] width 164 height 25
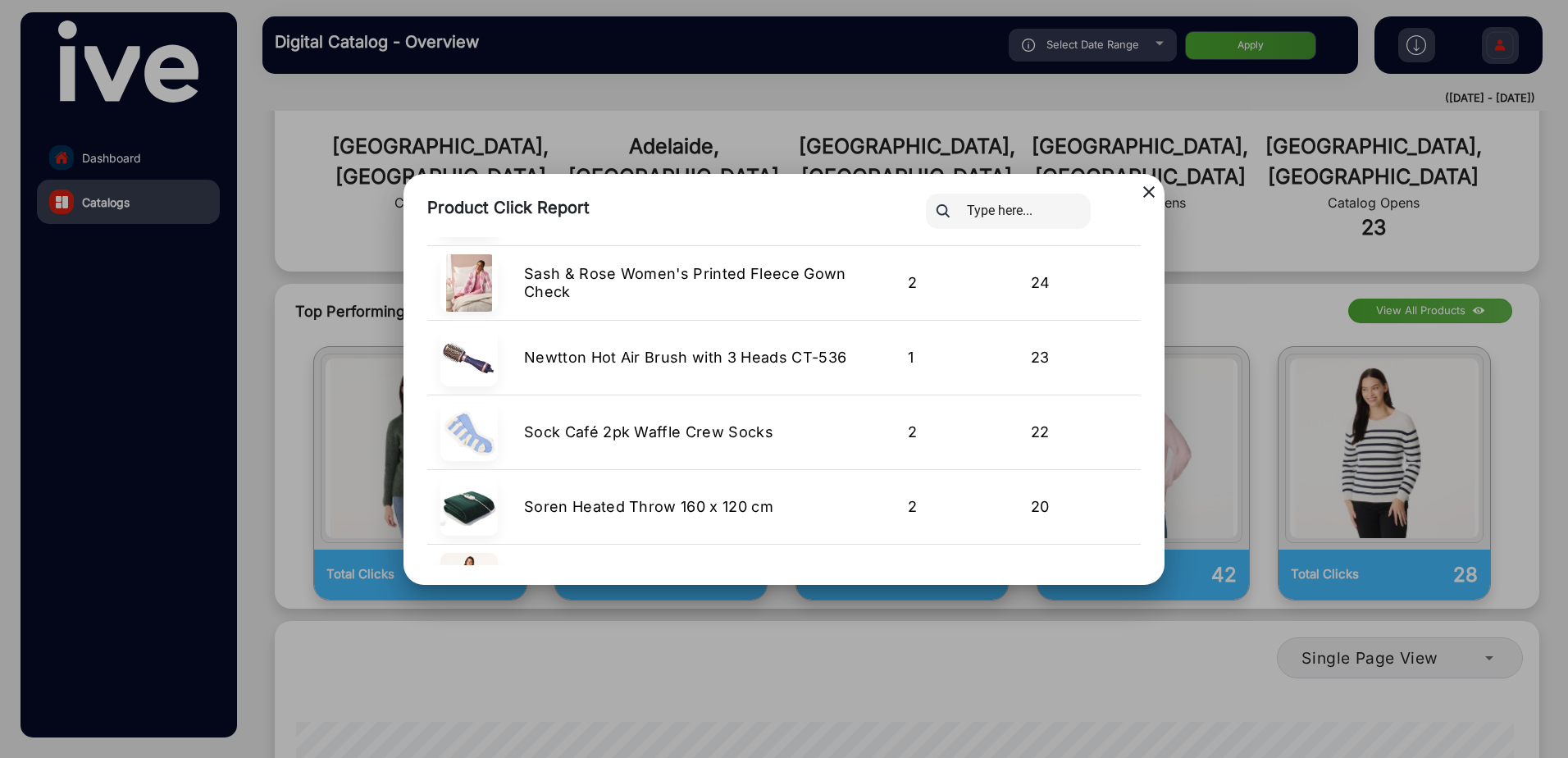
scroll to position [328, 0]
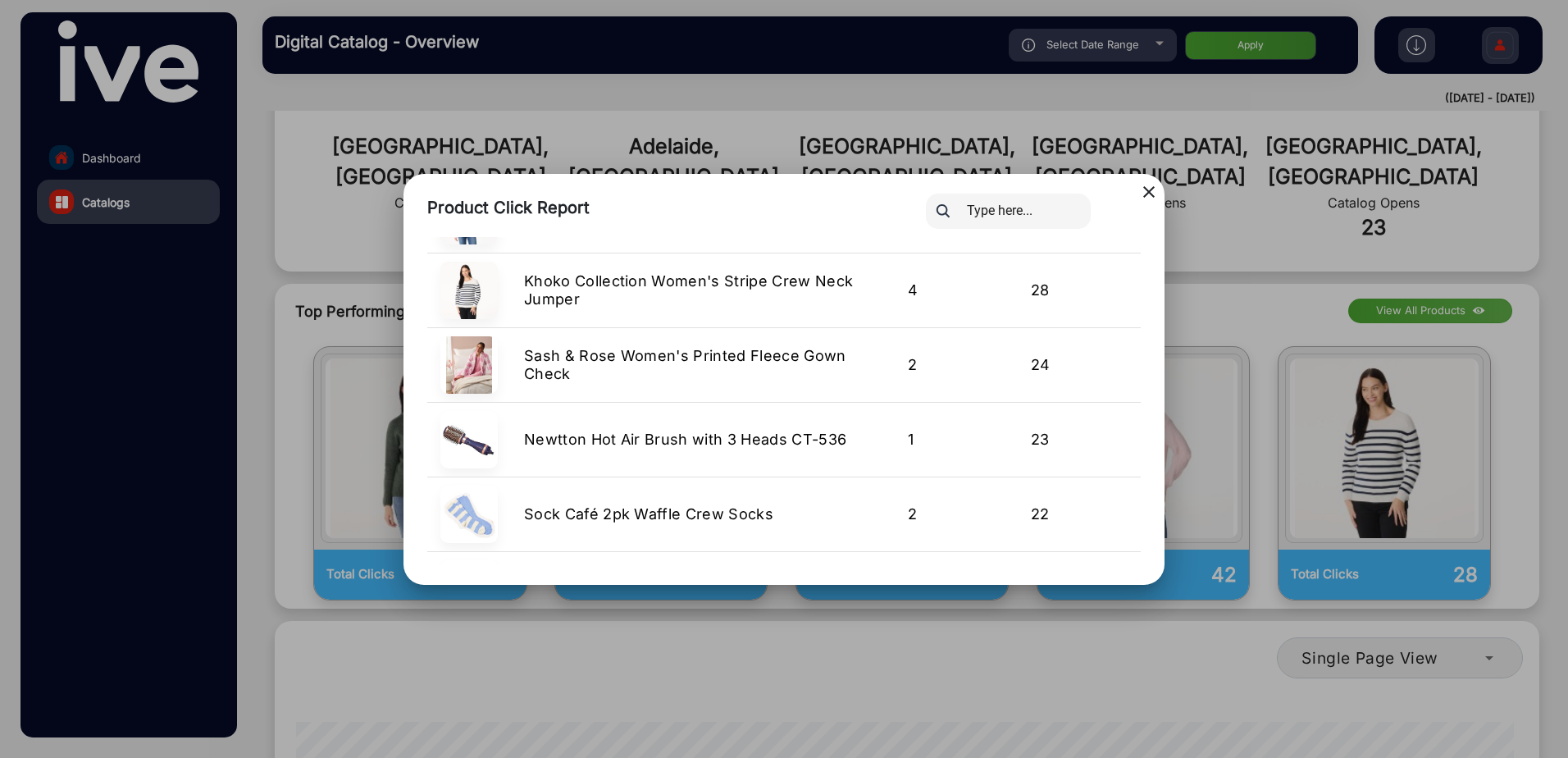
click at [1062, 620] on div at bounding box center [784, 379] width 1568 height 758
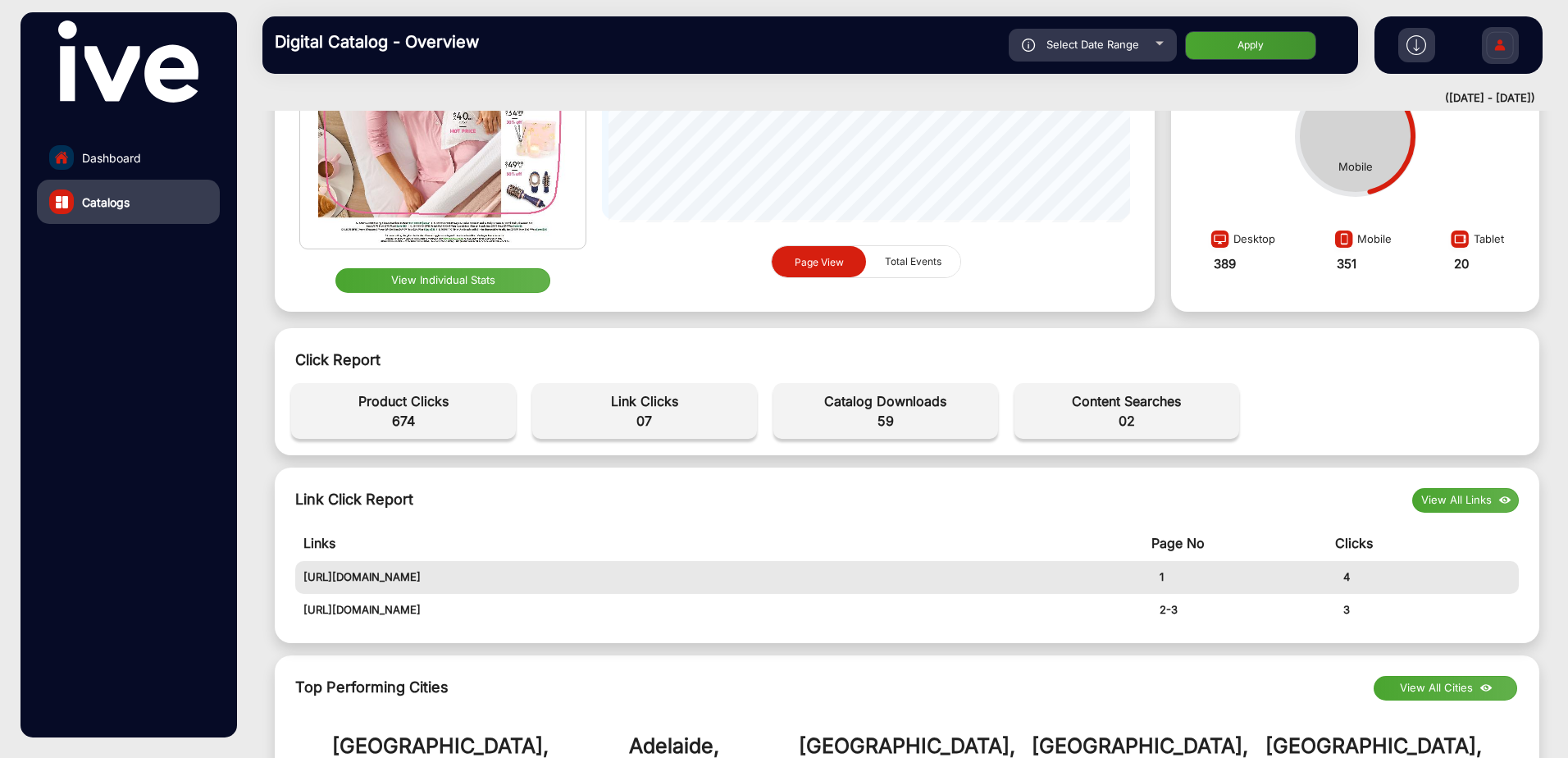
scroll to position [0, 0]
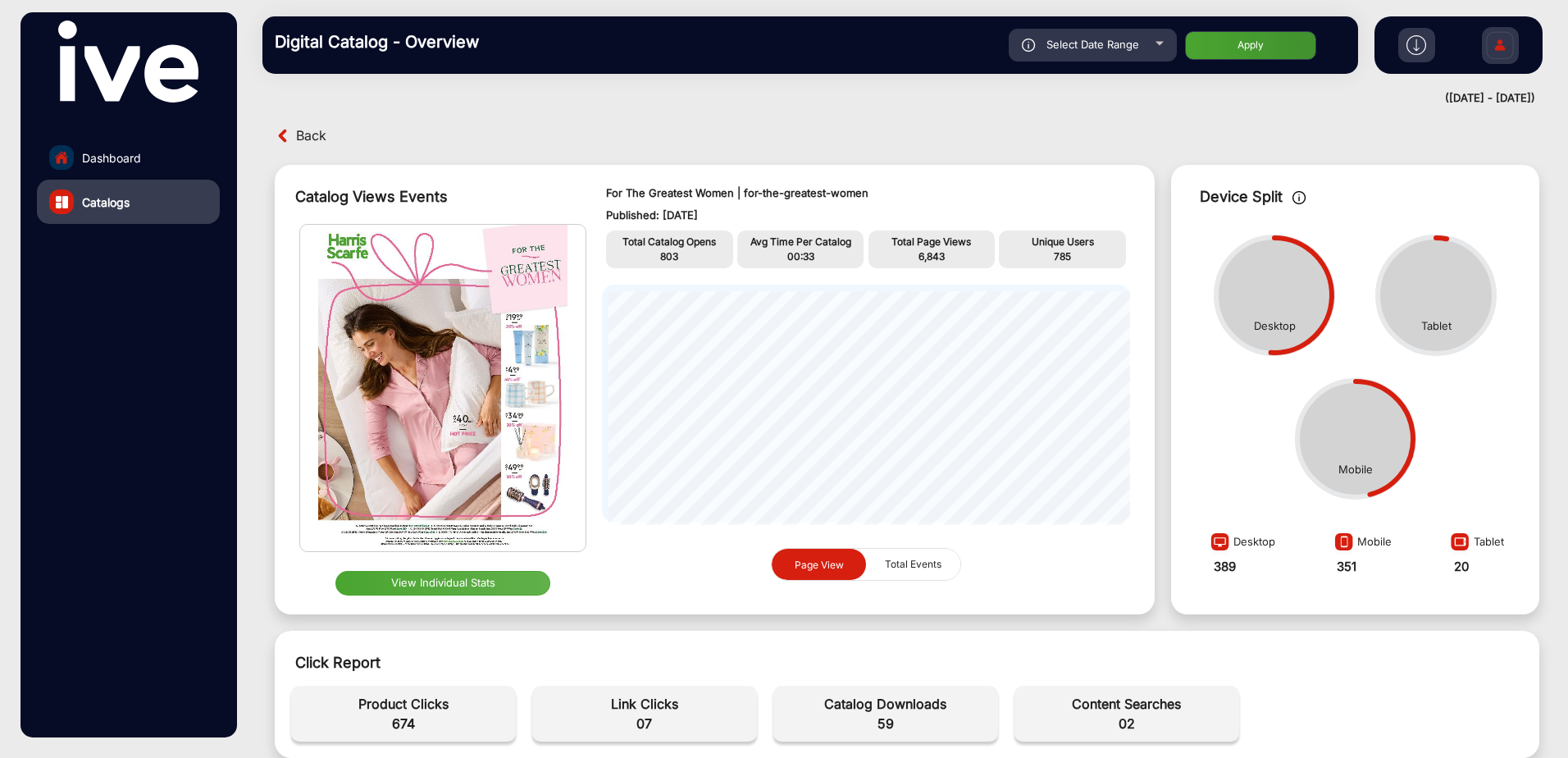
click at [490, 422] on img at bounding box center [443, 388] width 285 height 327
click at [456, 582] on button "View Individual Stats" at bounding box center [443, 582] width 216 height 25
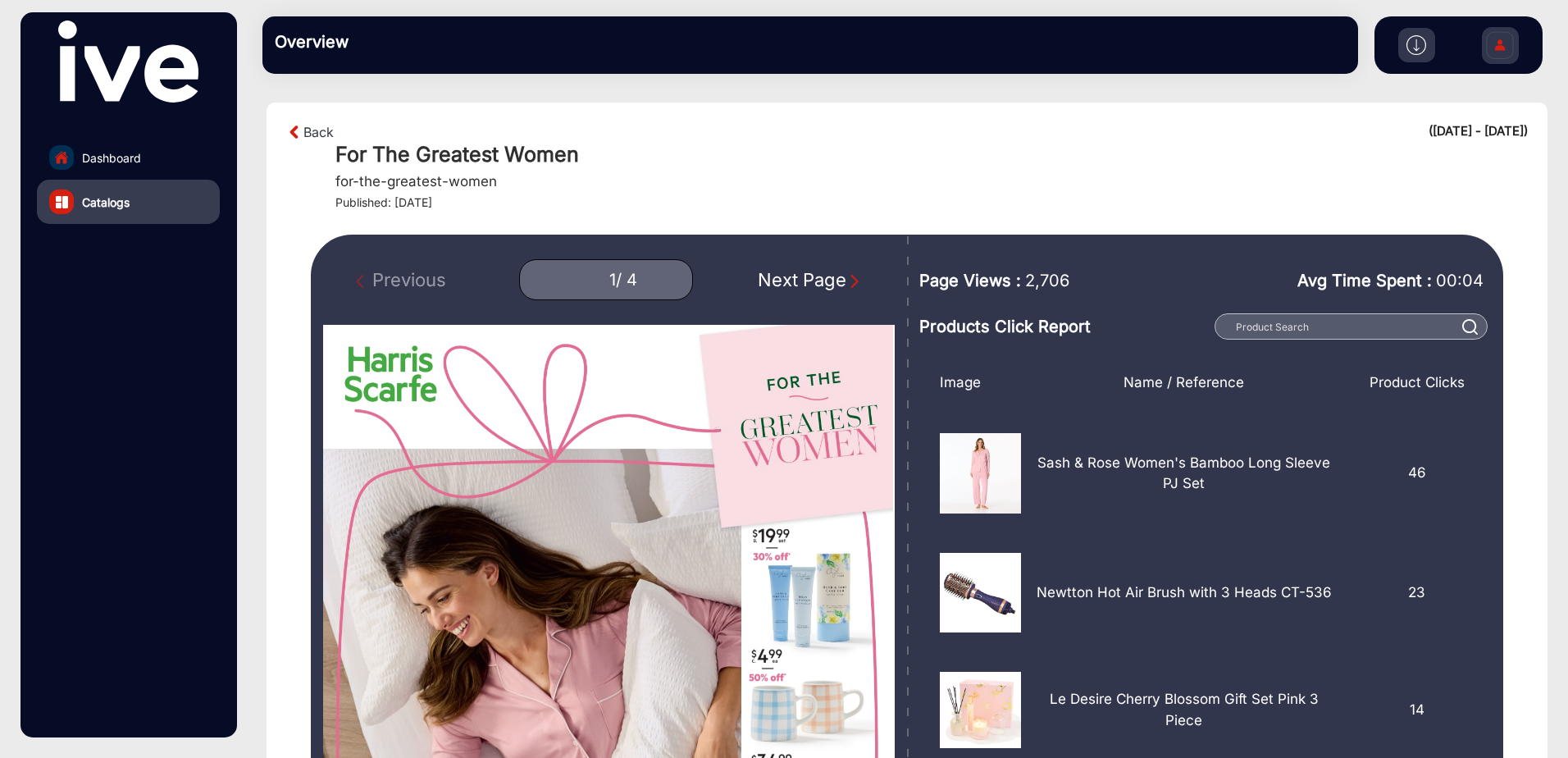
click at [839, 282] on div "Next Page" at bounding box center [811, 280] width 105 height 27
type input "2"
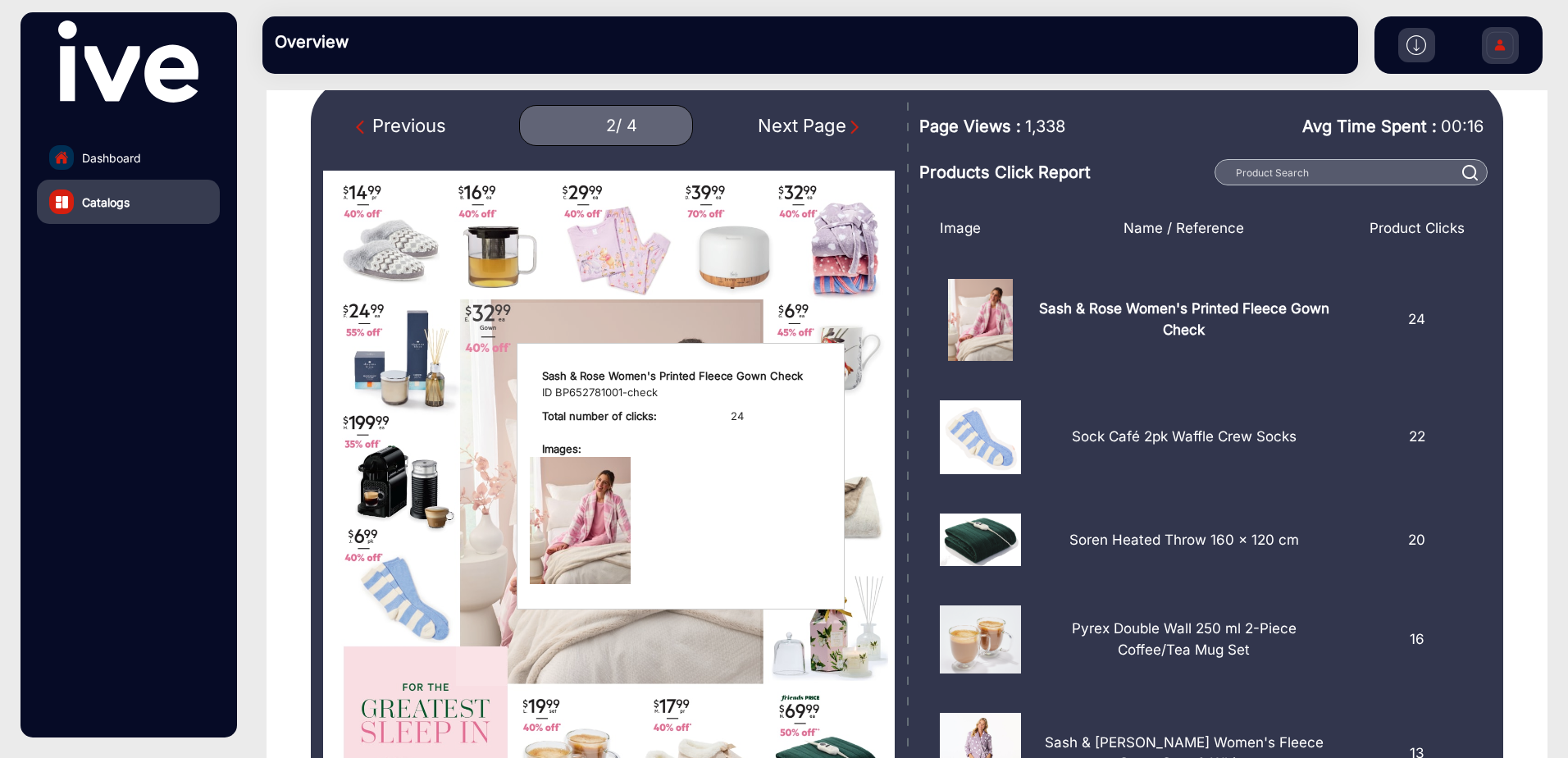
scroll to position [246, 0]
